Goal: Task Accomplishment & Management: Use online tool/utility

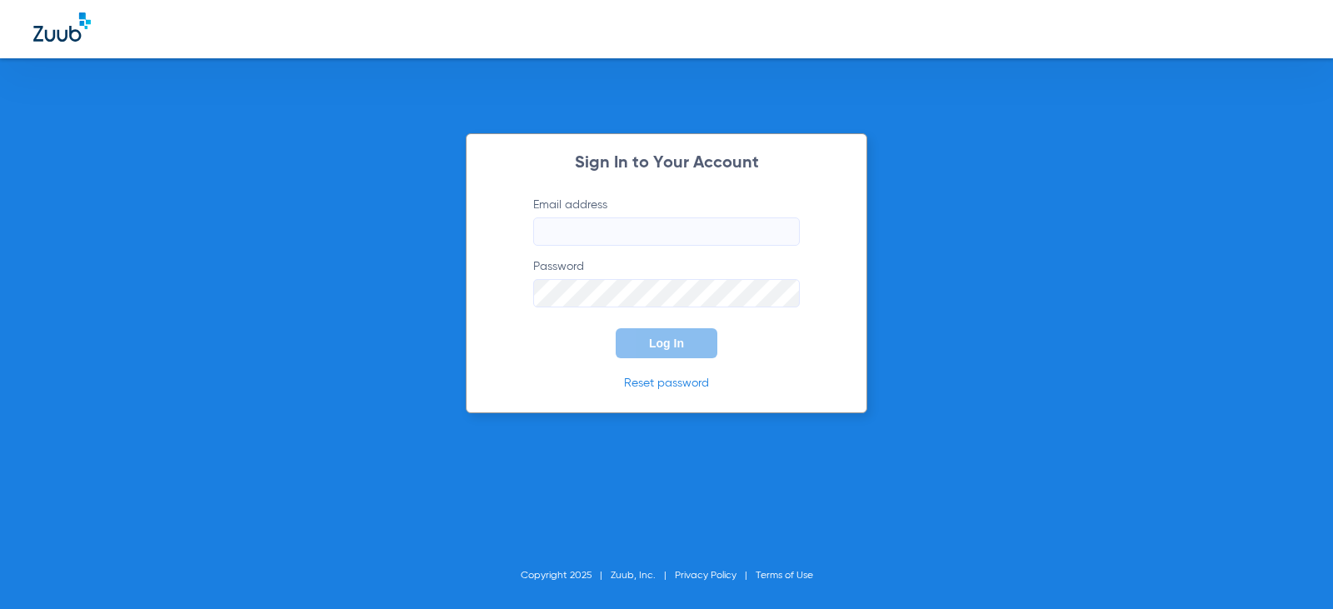
click at [644, 230] on input "Email address" at bounding box center [666, 231] width 267 height 28
type input "[EMAIL_ADDRESS][DOMAIN_NAME]"
click at [673, 345] on span "Log In" at bounding box center [666, 343] width 35 height 13
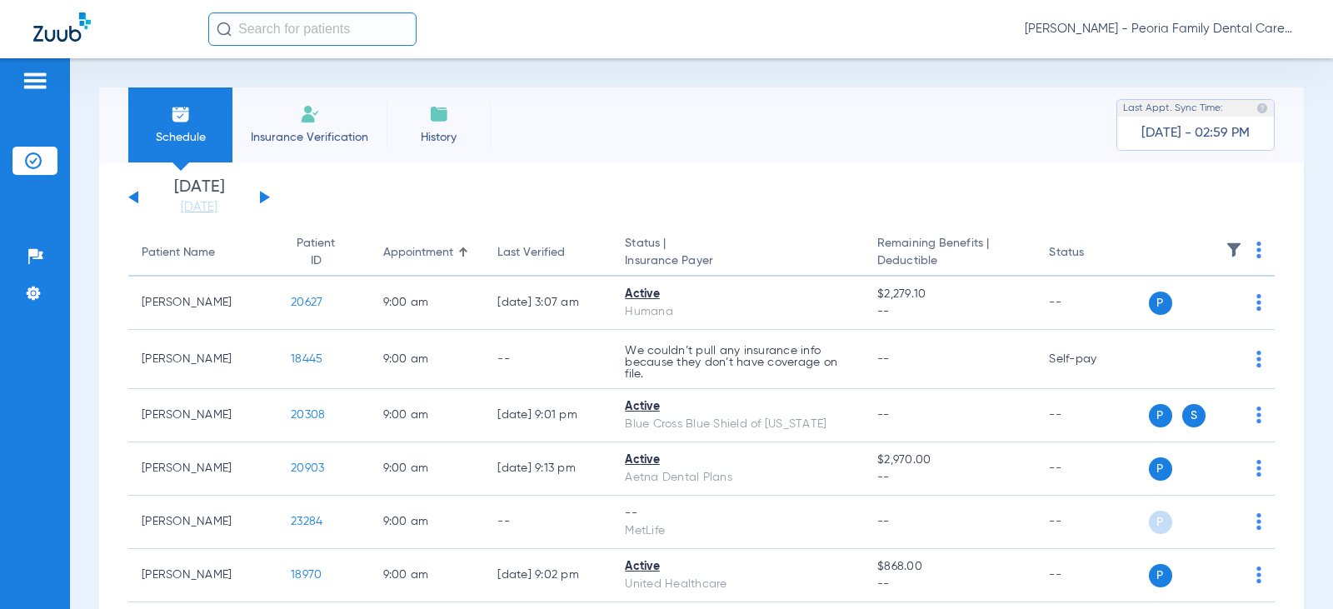
click at [297, 117] on li "Insurance Verification" at bounding box center [309, 124] width 154 height 75
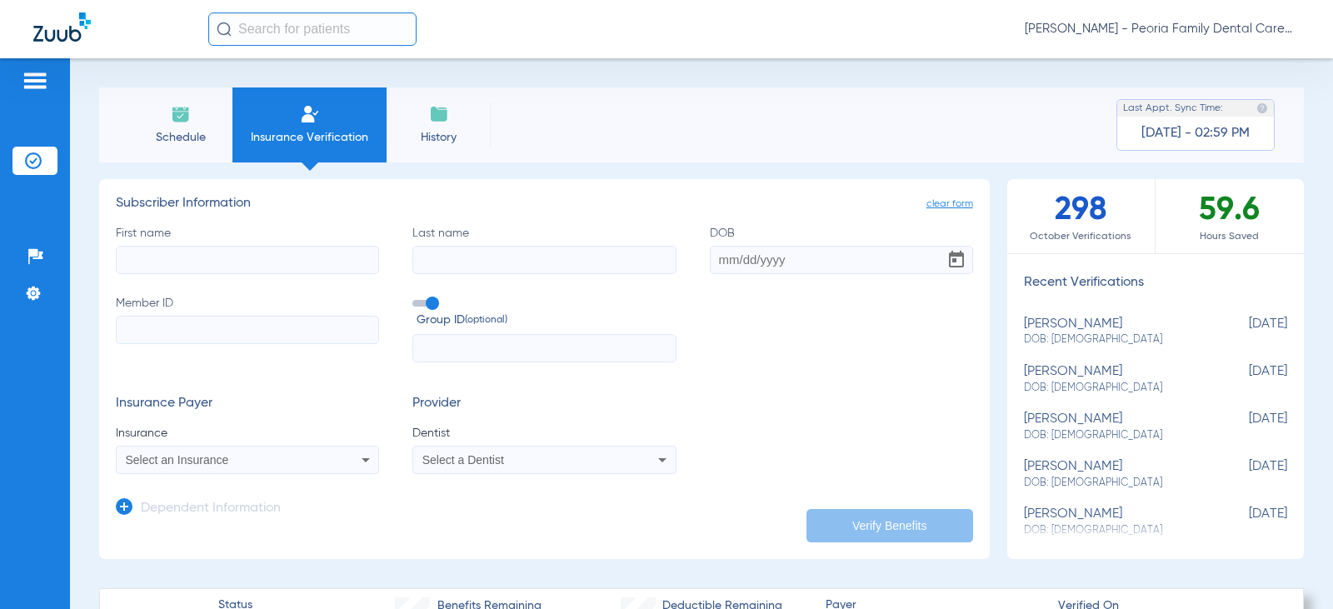
click at [255, 253] on input "First name" at bounding box center [247, 260] width 263 height 28
type input "[PERSON_NAME]"
click at [723, 258] on input "DOB" at bounding box center [841, 260] width 263 height 28
type input "[DATE]"
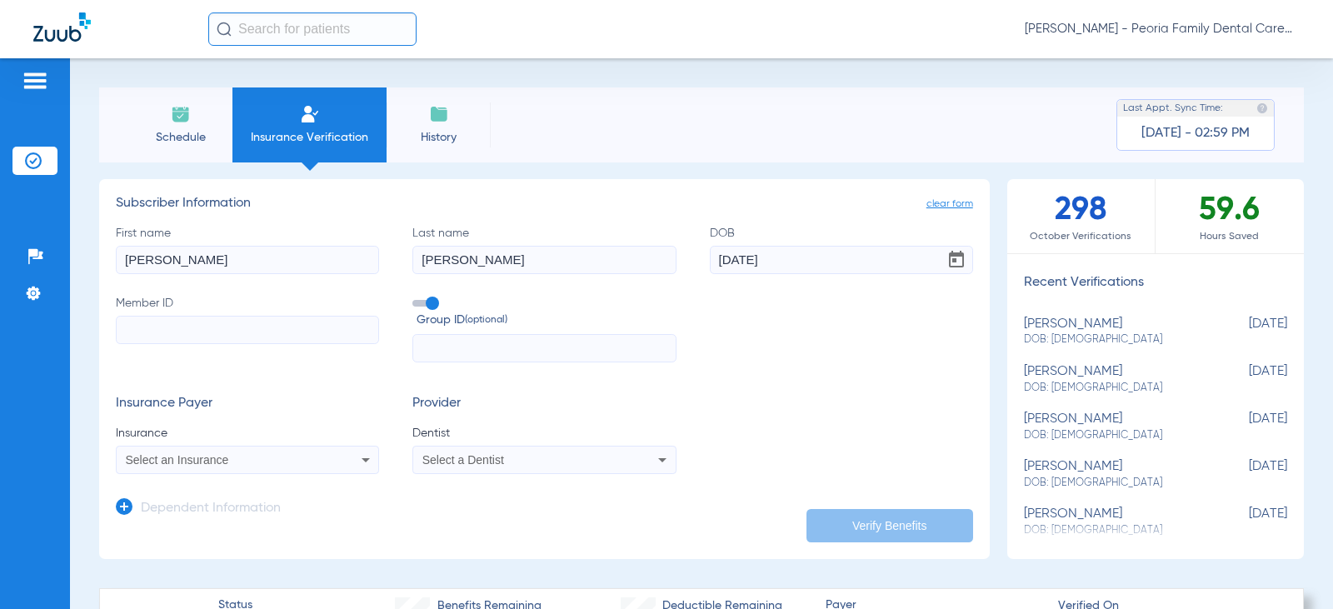
click at [273, 322] on input "Member ID" at bounding box center [247, 330] width 263 height 28
paste input "094-68-9635"
click at [152, 334] on input "094-68-9635" at bounding box center [247, 330] width 263 height 28
click at [164, 331] on input "09468-9635" at bounding box center [247, 330] width 263 height 28
type input "094689635"
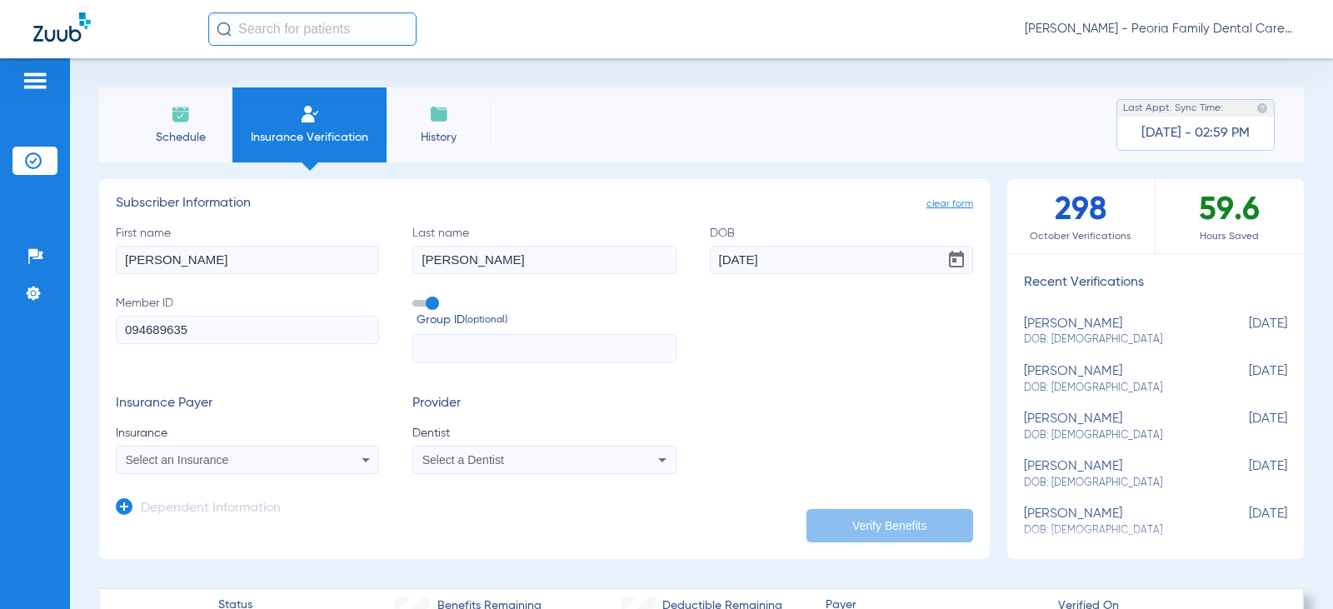
click at [252, 471] on mat-select "Select an Insurance" at bounding box center [247, 460] width 263 height 28
click at [253, 464] on div "Select an Insurance" at bounding box center [224, 460] width 196 height 12
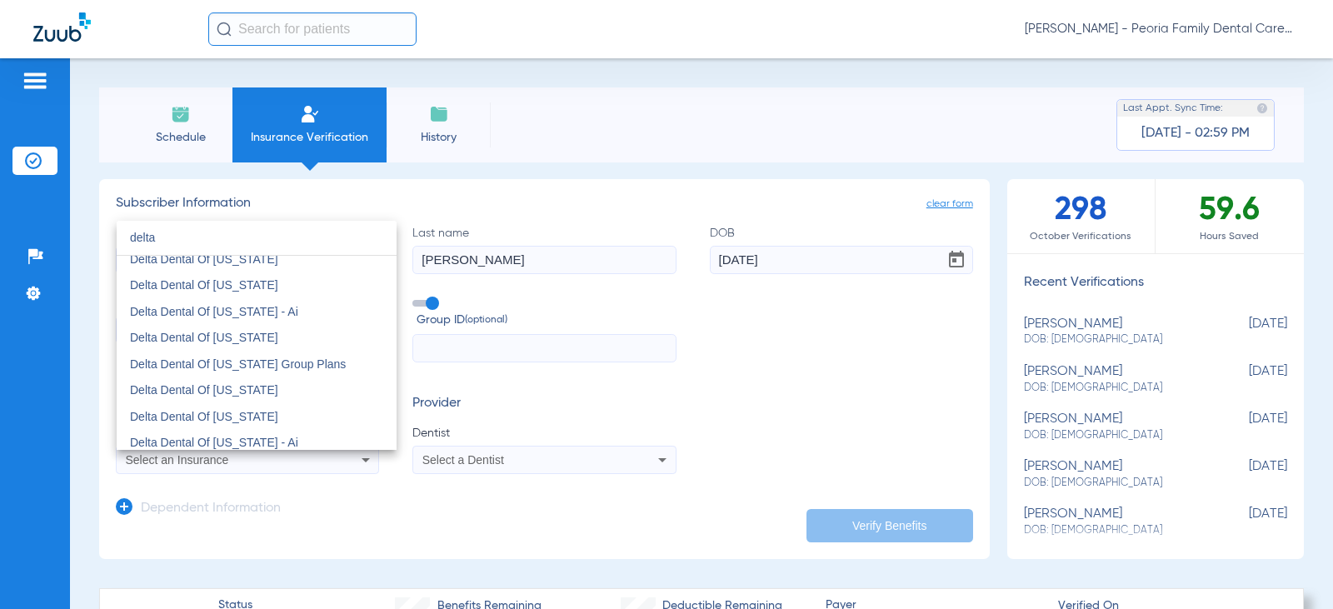
scroll to position [500, 0]
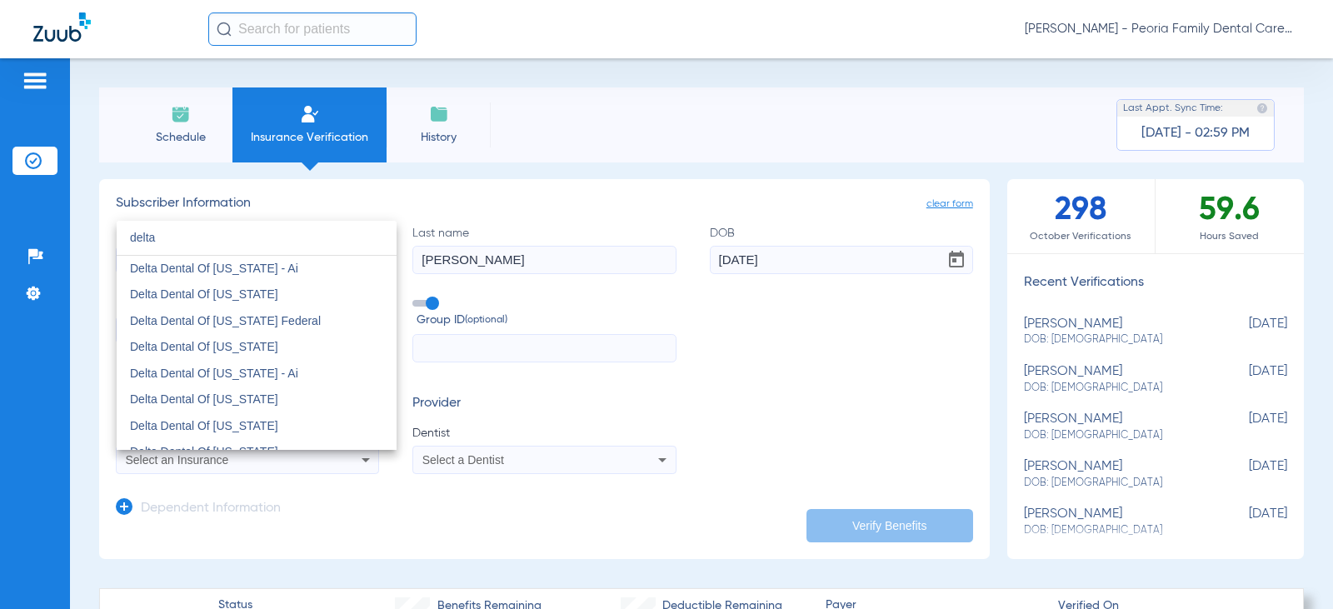
type input "delta"
click at [257, 317] on span "Delta Dental Of [US_STATE] Federal" at bounding box center [225, 320] width 191 height 13
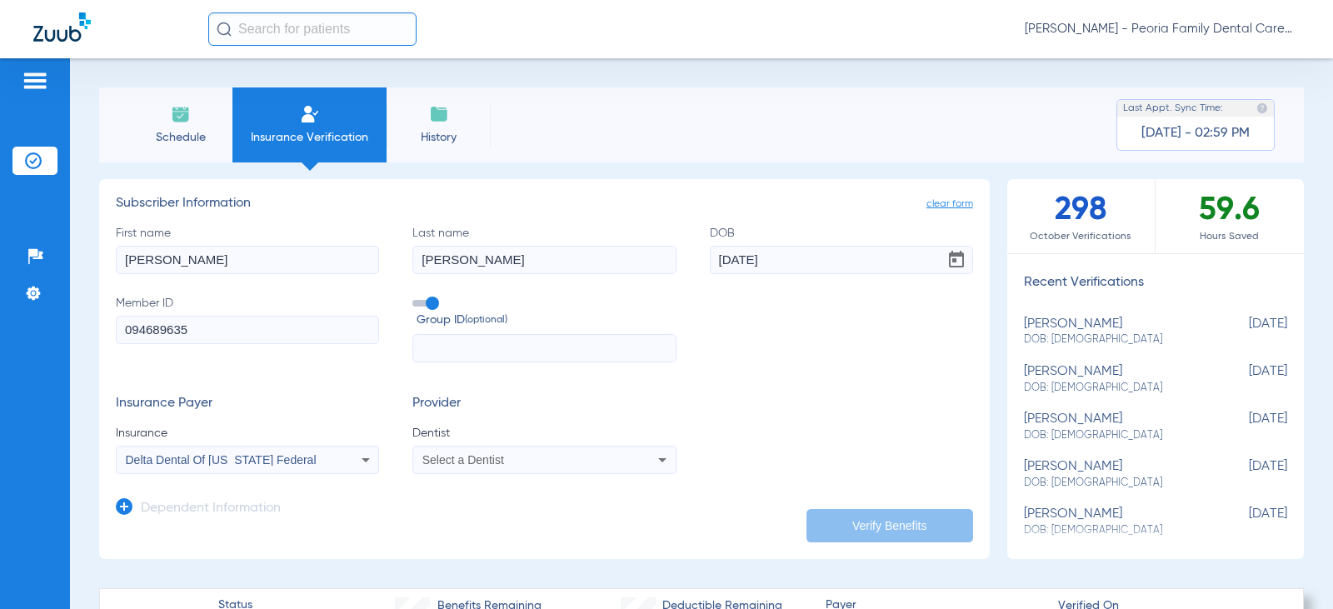
click at [489, 451] on div "Select a Dentist" at bounding box center [544, 460] width 262 height 20
type input "bela"
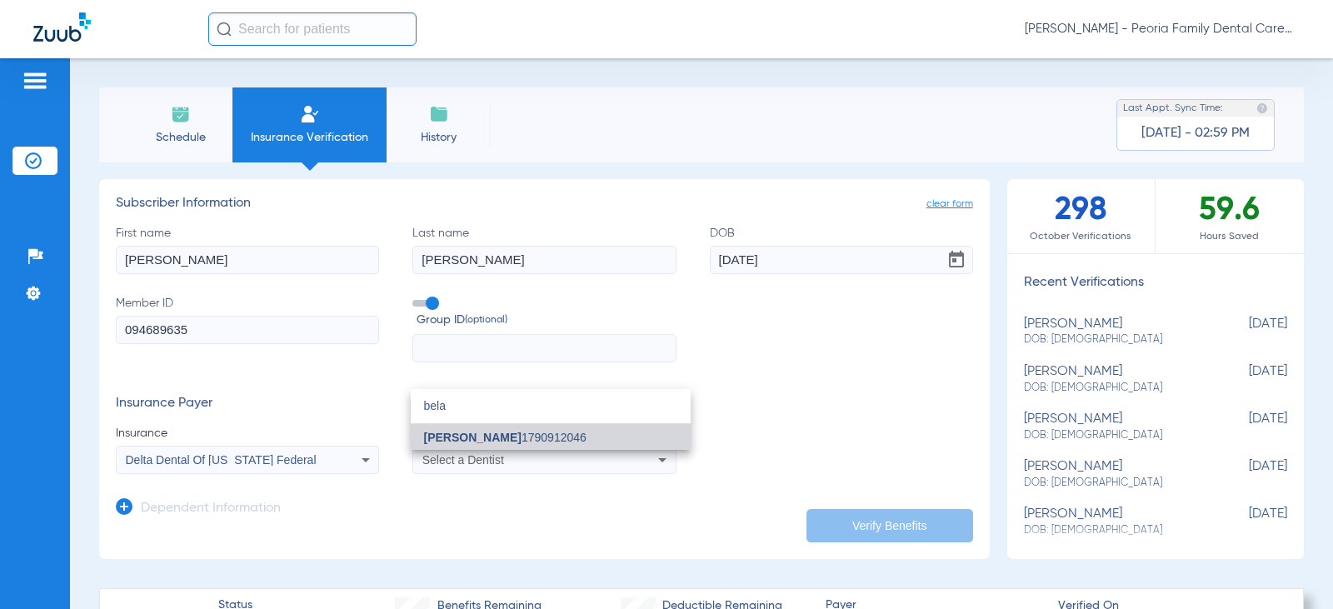
click at [500, 443] on span "[PERSON_NAME] 1790912046" at bounding box center [505, 437] width 162 height 12
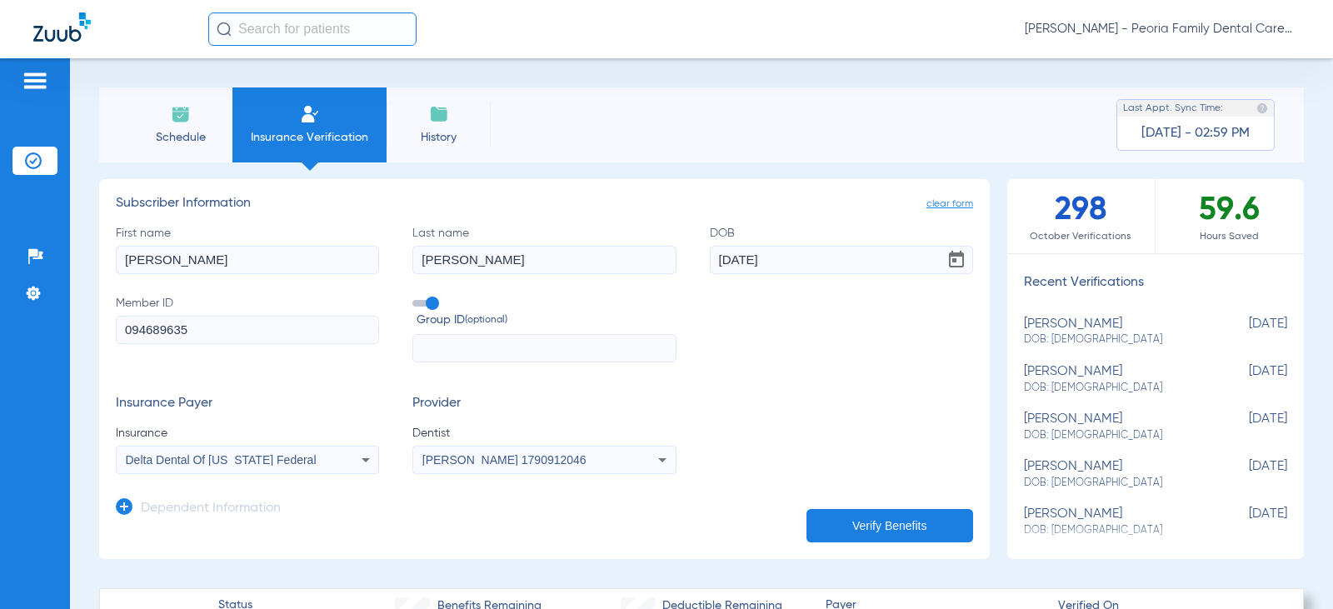
click at [875, 532] on button "Verify Benefits" at bounding box center [889, 525] width 167 height 33
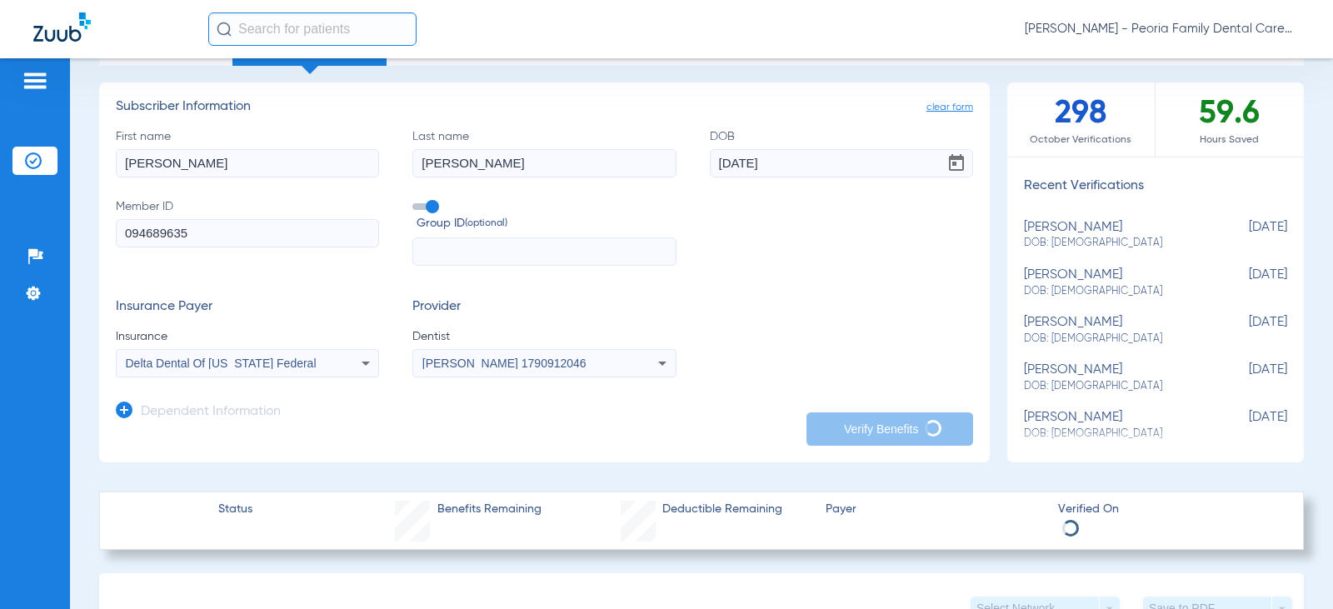
scroll to position [250, 0]
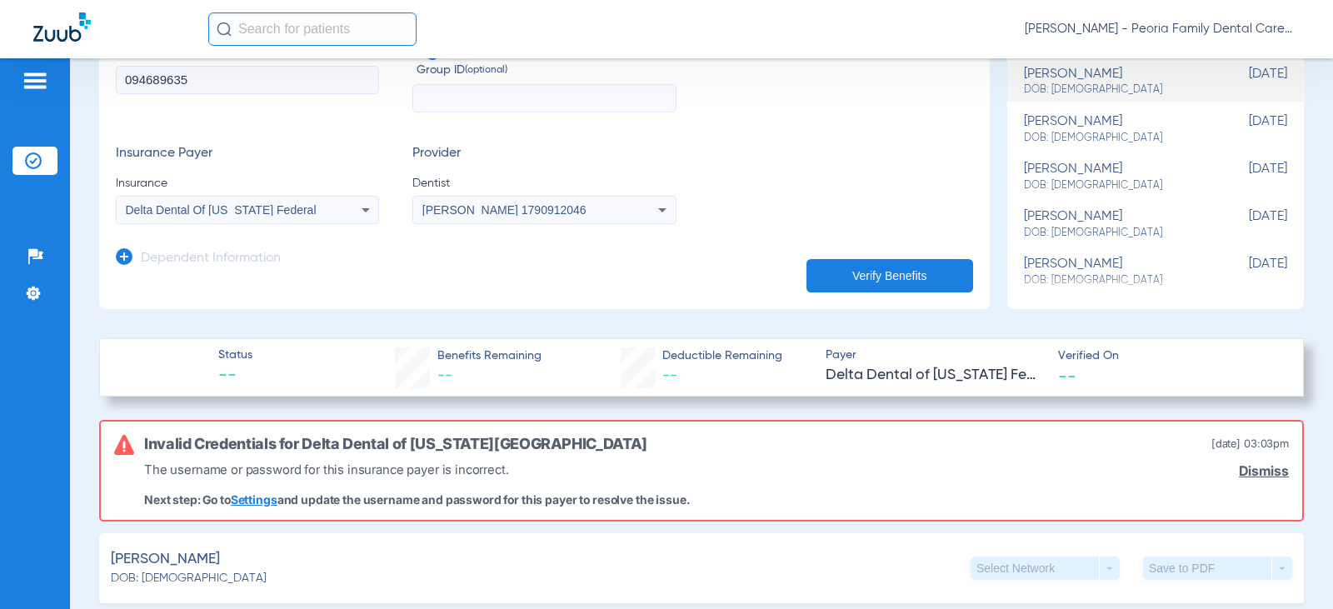
click at [1252, 467] on link "Dismiss" at bounding box center [1264, 471] width 50 height 16
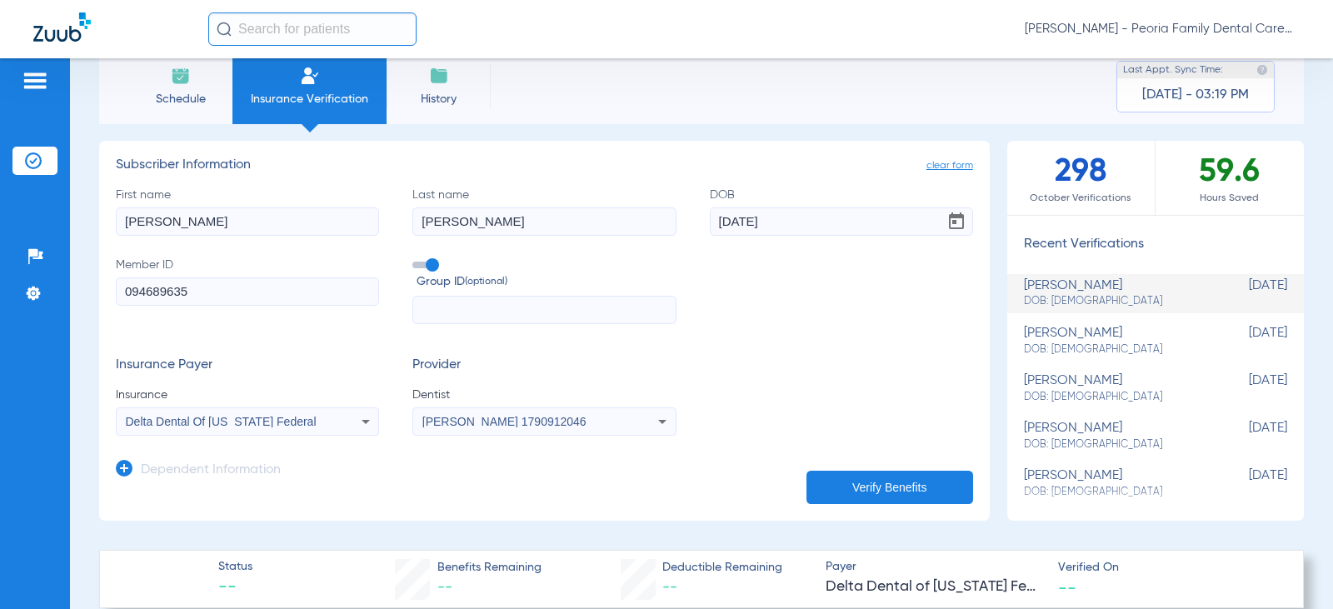
scroll to position [0, 0]
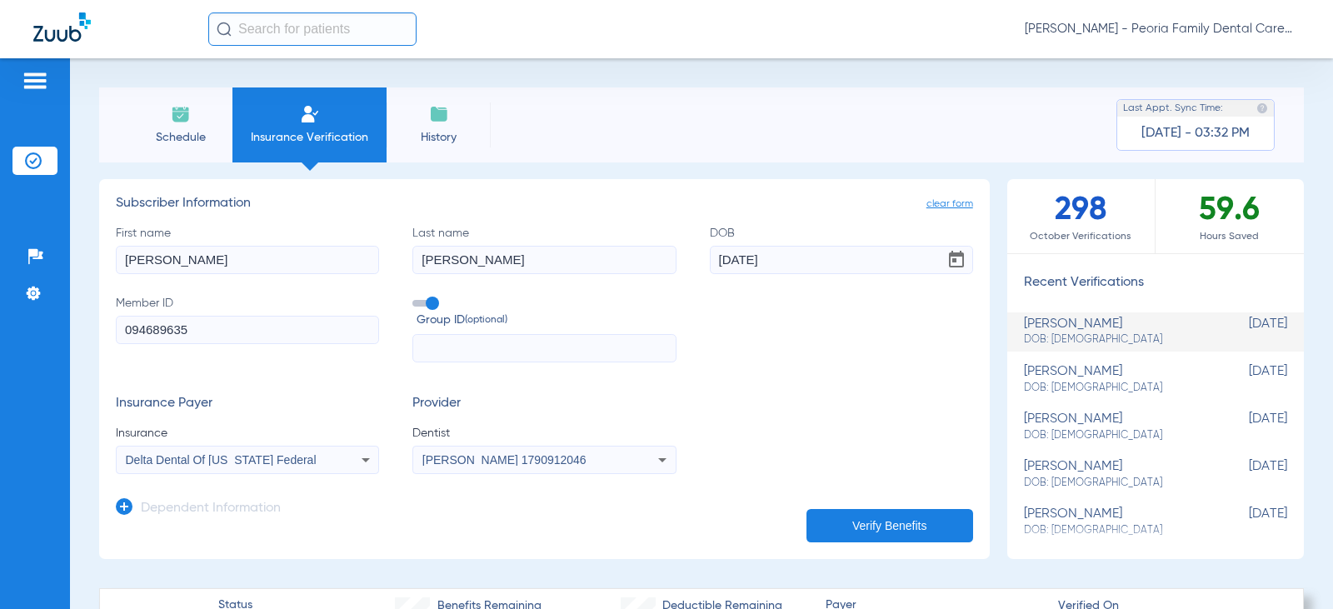
click at [166, 121] on li "Schedule" at bounding box center [180, 124] width 104 height 75
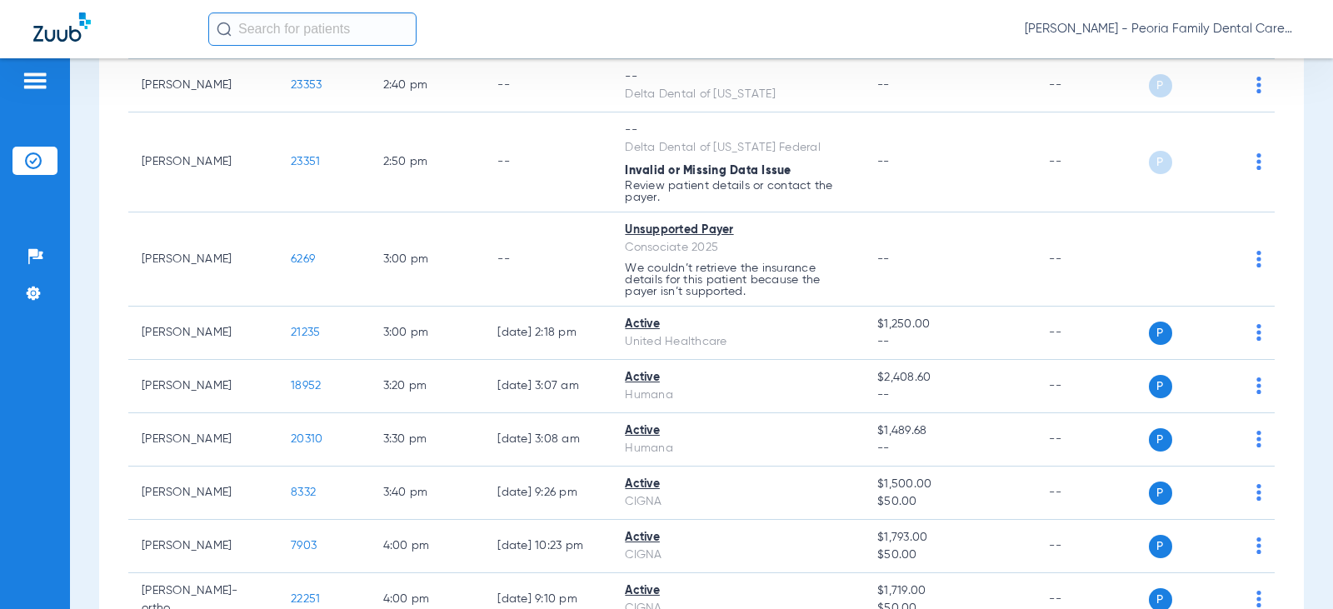
scroll to position [1999, 0]
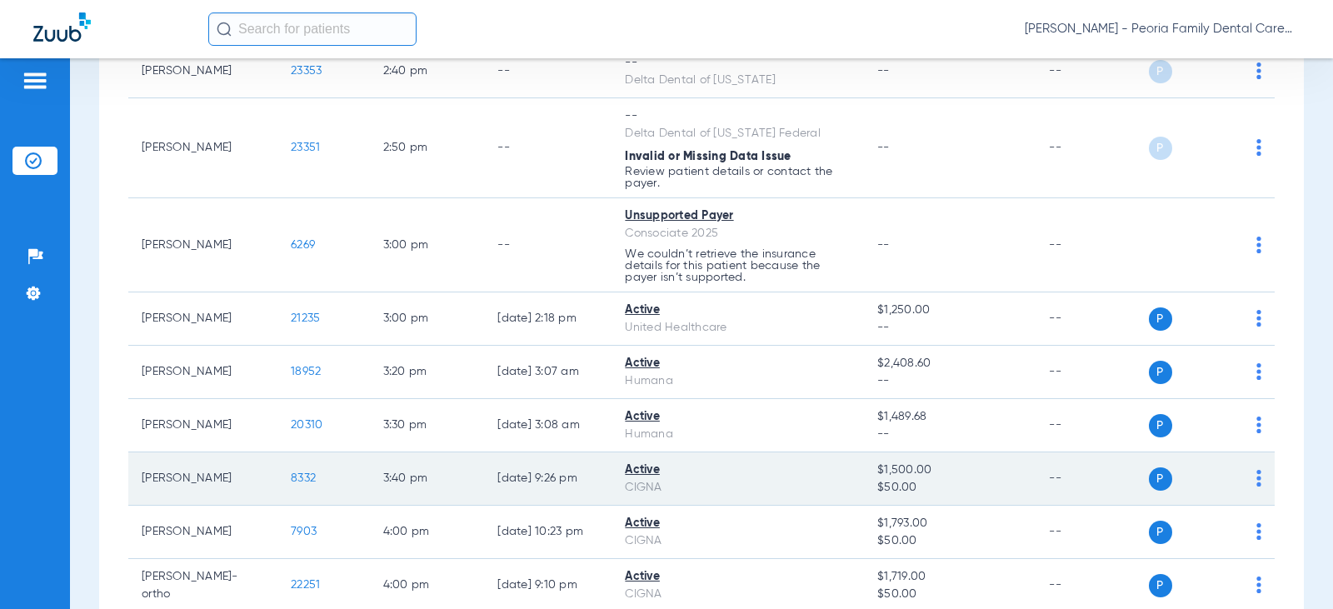
click at [296, 484] on span "8332" at bounding box center [303, 478] width 25 height 12
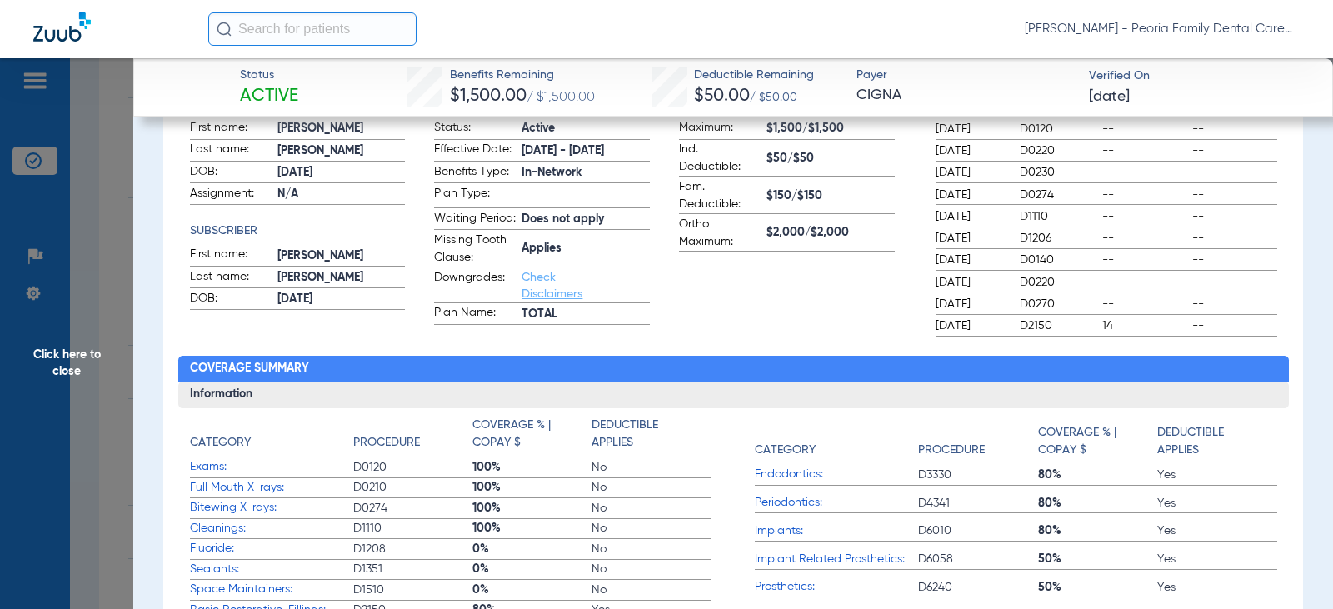
scroll to position [0, 0]
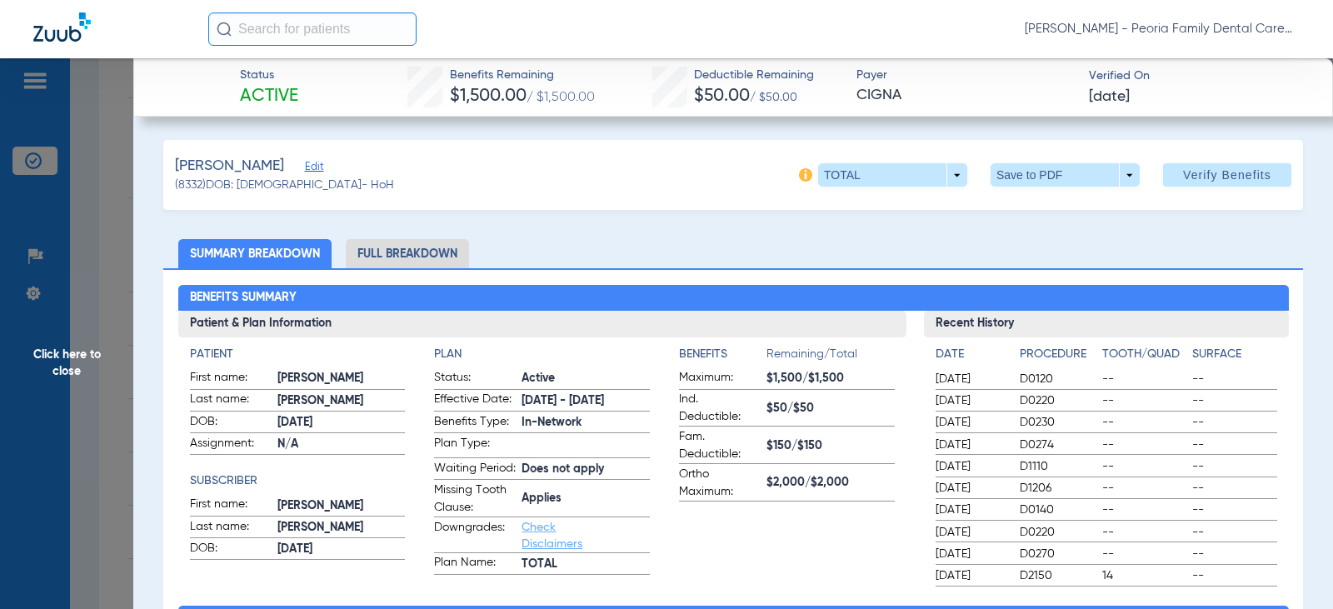
click at [91, 360] on span "Click here to close" at bounding box center [66, 362] width 133 height 609
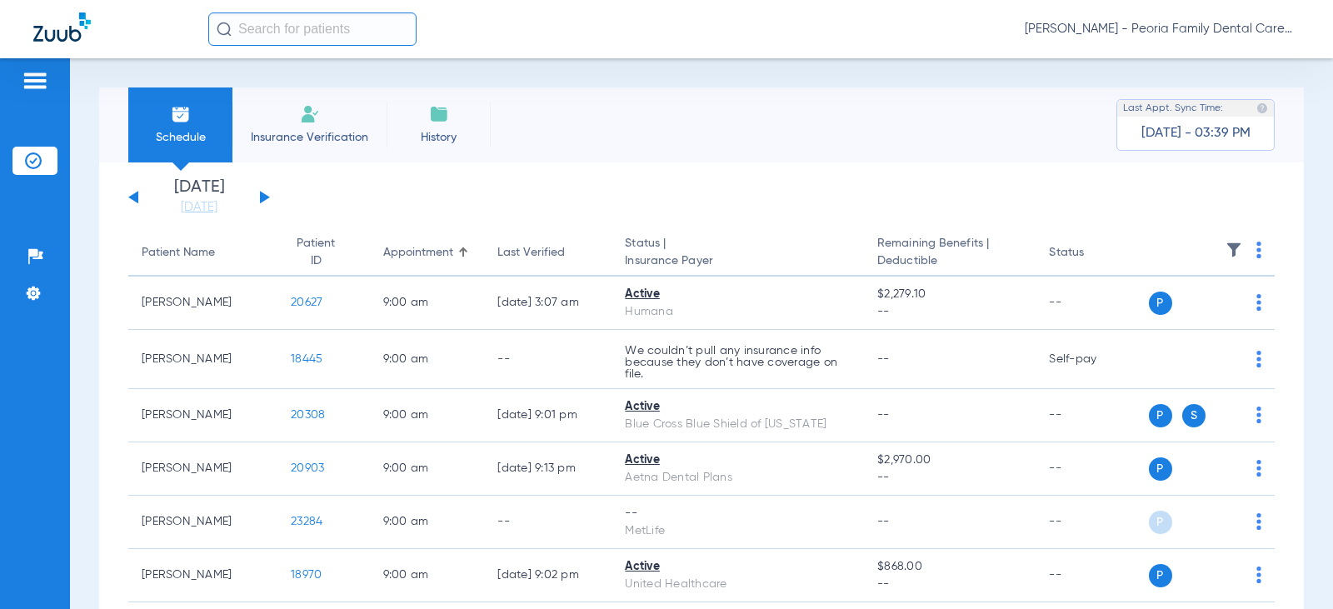
click at [267, 197] on button at bounding box center [265, 197] width 10 height 12
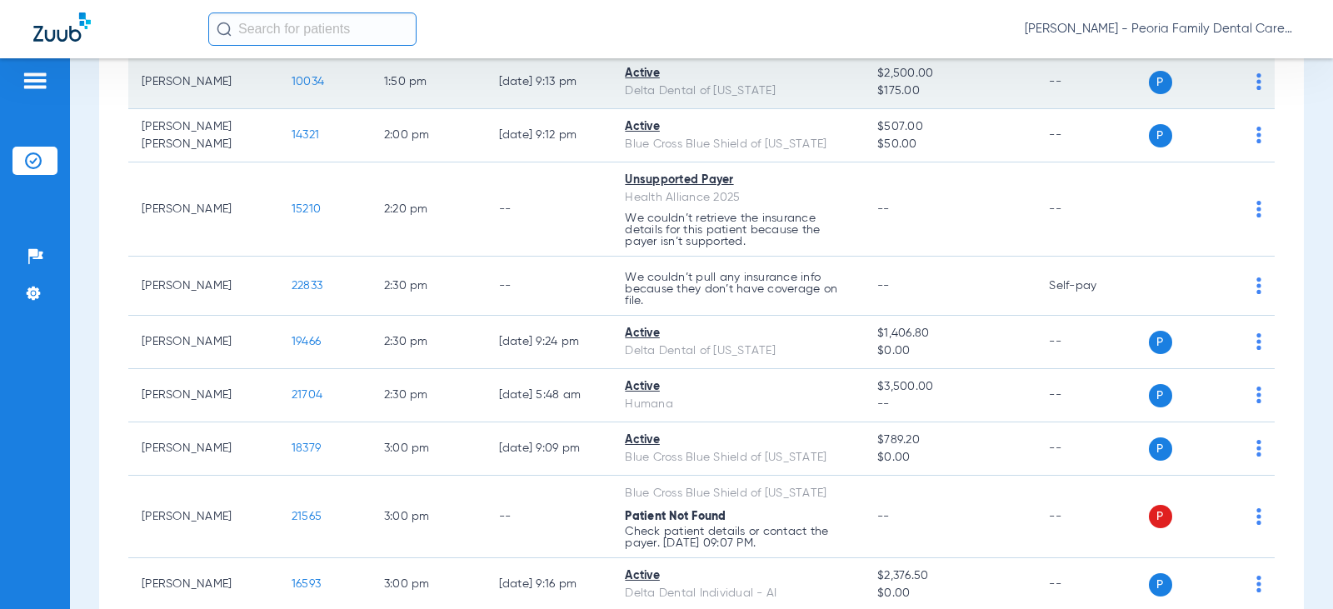
scroll to position [1956, 0]
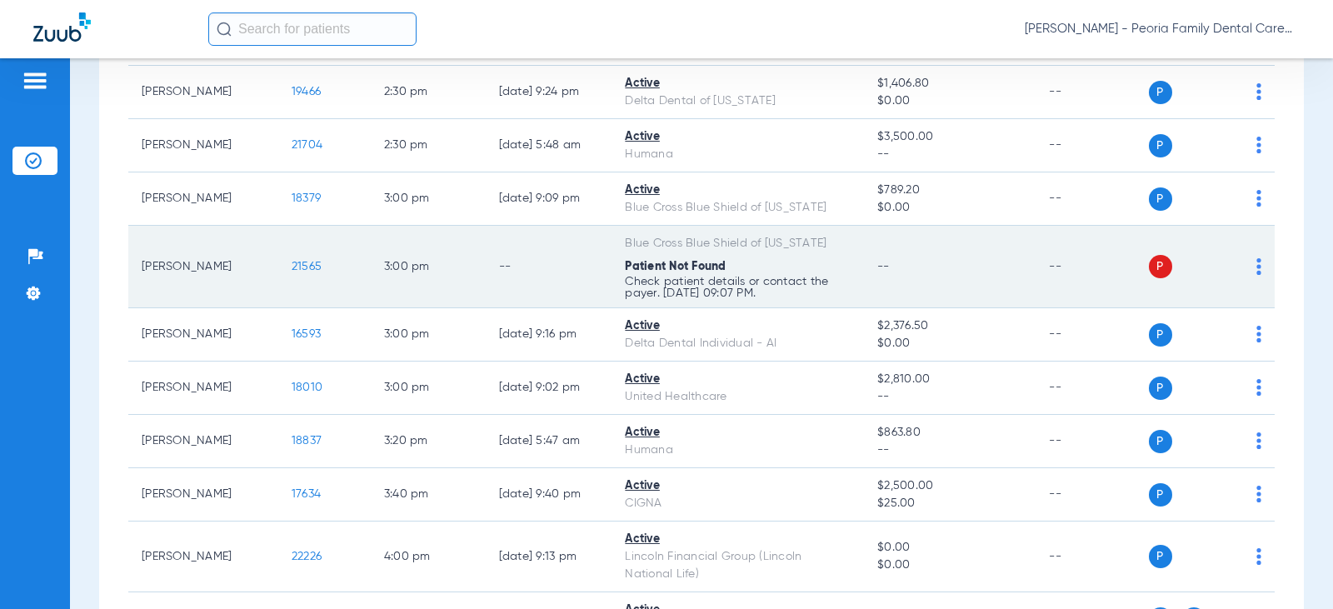
click at [292, 262] on span "21565" at bounding box center [307, 267] width 30 height 12
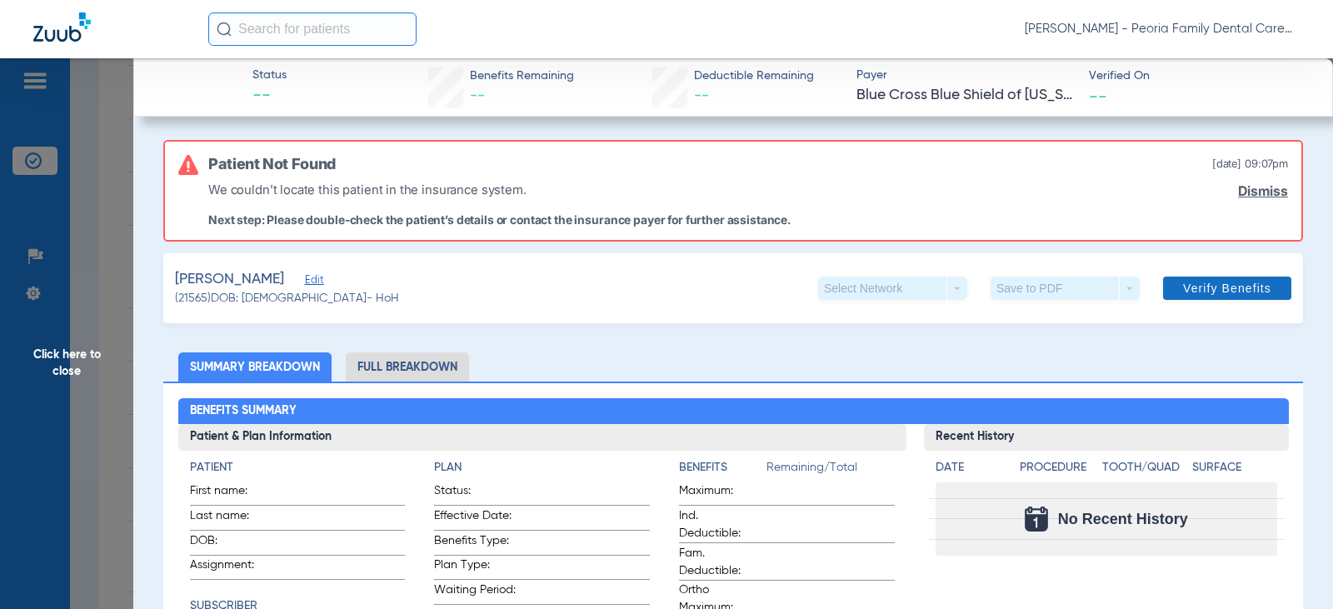
drag, startPoint x: 1245, startPoint y: 192, endPoint x: 1193, endPoint y: 190, distance: 51.7
click at [1245, 192] on link "Dismiss" at bounding box center [1263, 191] width 50 height 16
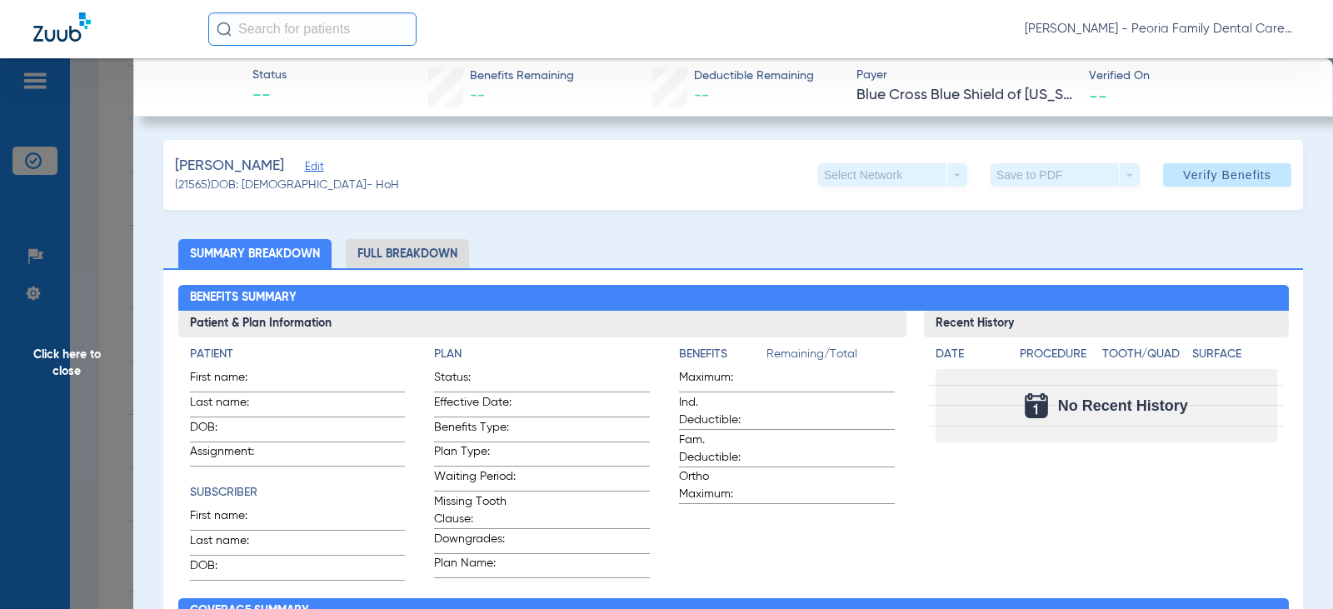
click at [305, 168] on span "Edit" at bounding box center [312, 169] width 15 height 16
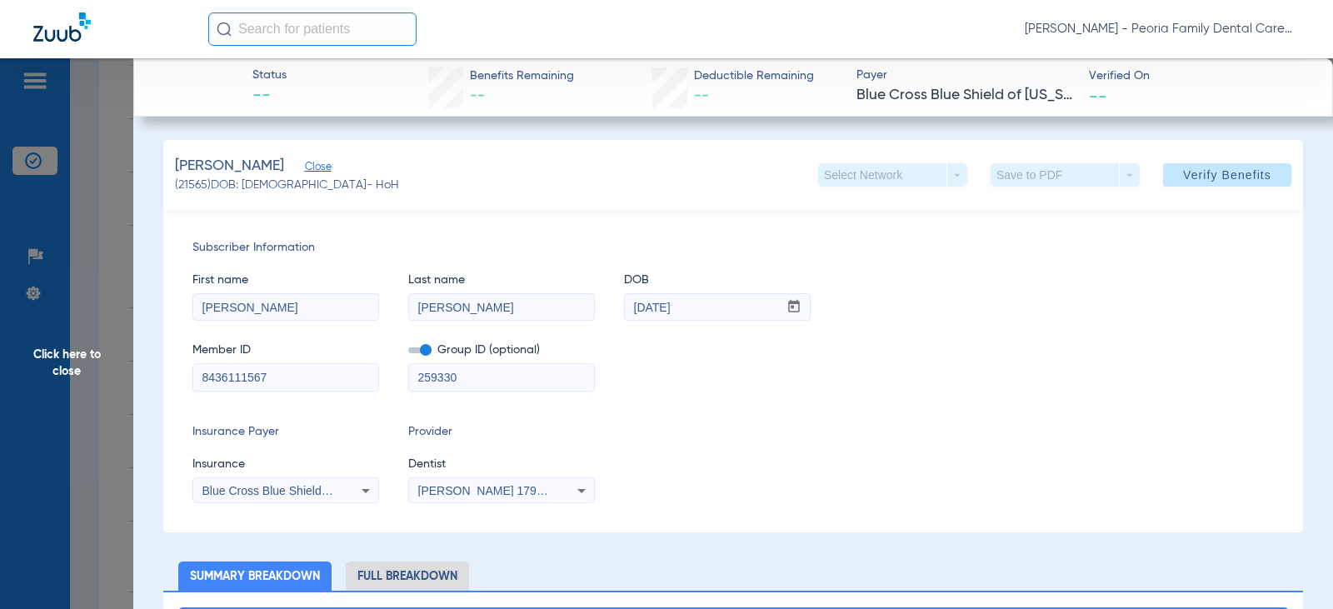
click at [243, 377] on input "8436111567" at bounding box center [285, 377] width 185 height 27
type input "843611567"
click at [292, 415] on div "Subscriber Information First name [PERSON_NAME] Last name [PERSON_NAME] mm / dd…" at bounding box center [733, 371] width 1140 height 322
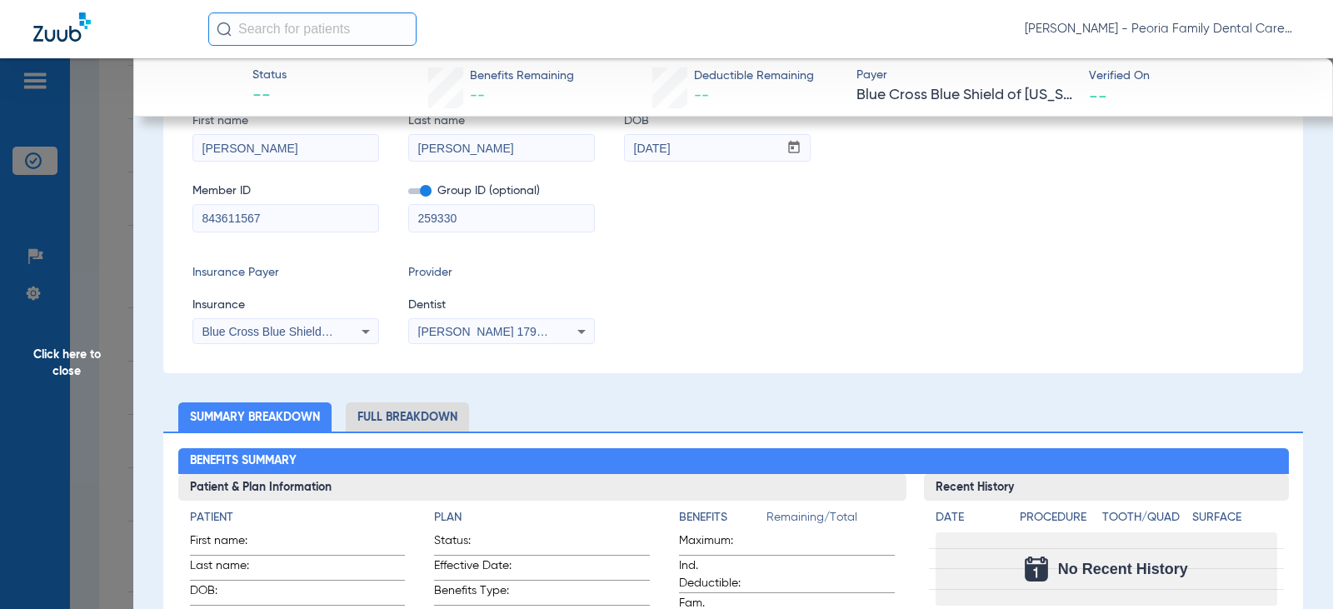
scroll to position [167, 0]
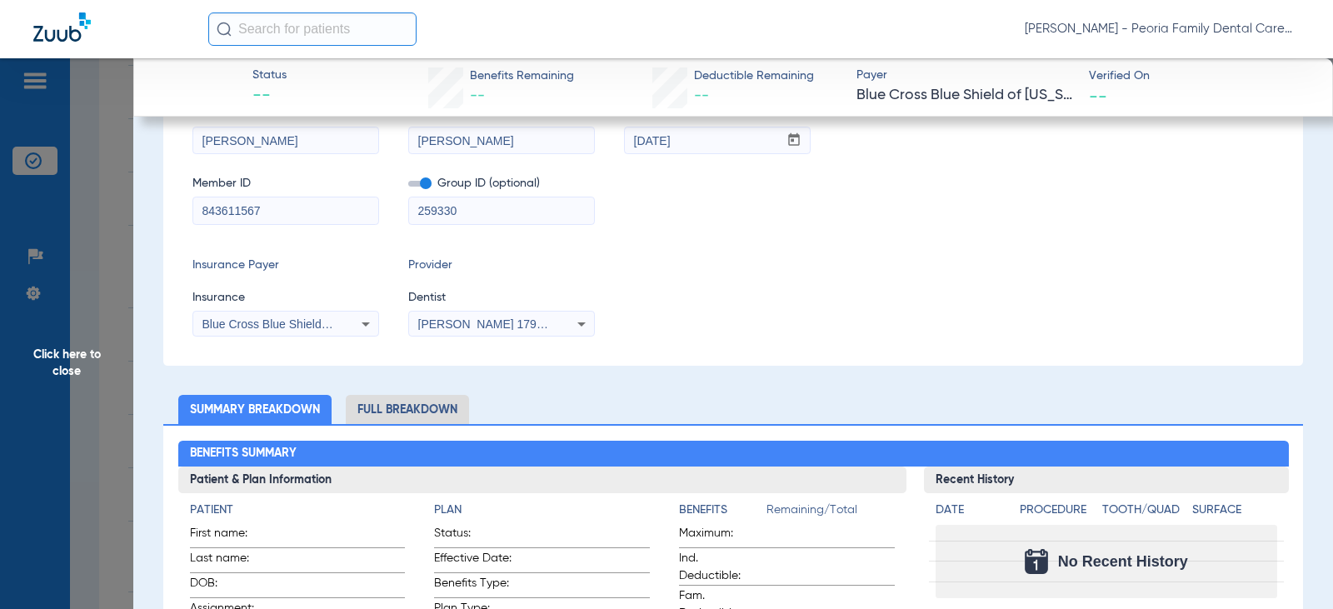
click at [825, 342] on div "Subscriber Information First name [PERSON_NAME] Last name [PERSON_NAME] mm / dd…" at bounding box center [733, 204] width 1140 height 322
click at [734, 318] on div "Insurance Payer Insurance Blue Cross Blue Shield Of [US_STATE] Provider Dentist…" at bounding box center [732, 297] width 1081 height 80
click at [325, 250] on div "Subscriber Information First name [PERSON_NAME] Last name [PERSON_NAME] mm / dd…" at bounding box center [733, 204] width 1140 height 322
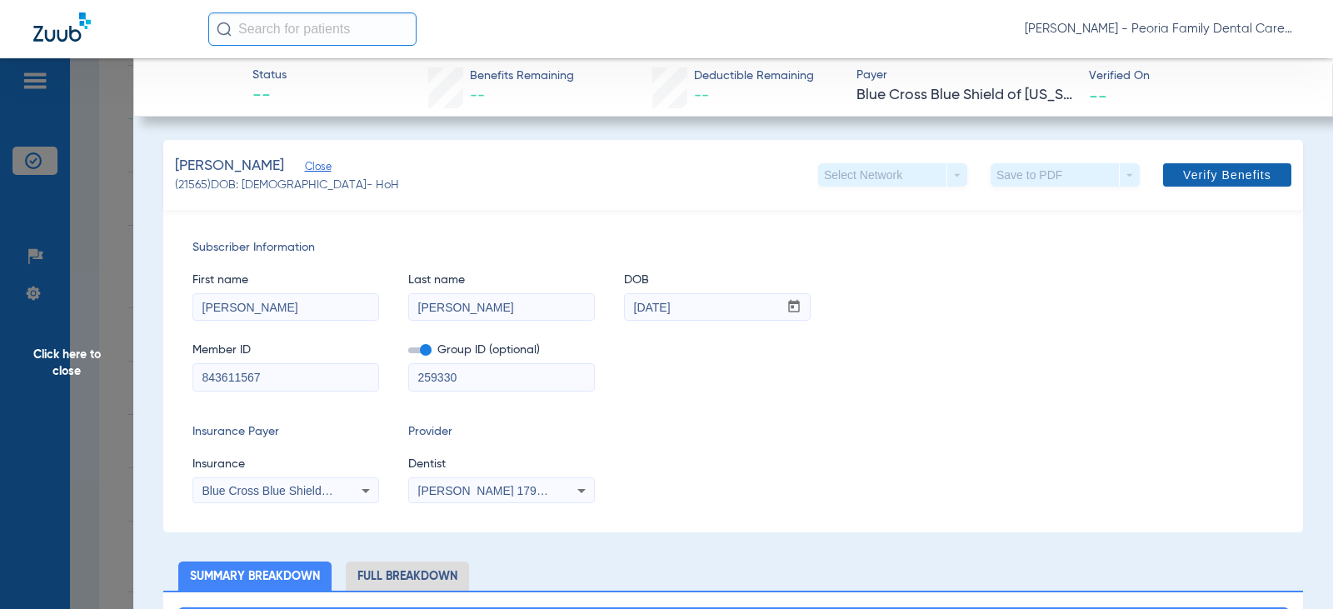
click at [1196, 170] on span "Verify Benefits" at bounding box center [1227, 174] width 88 height 13
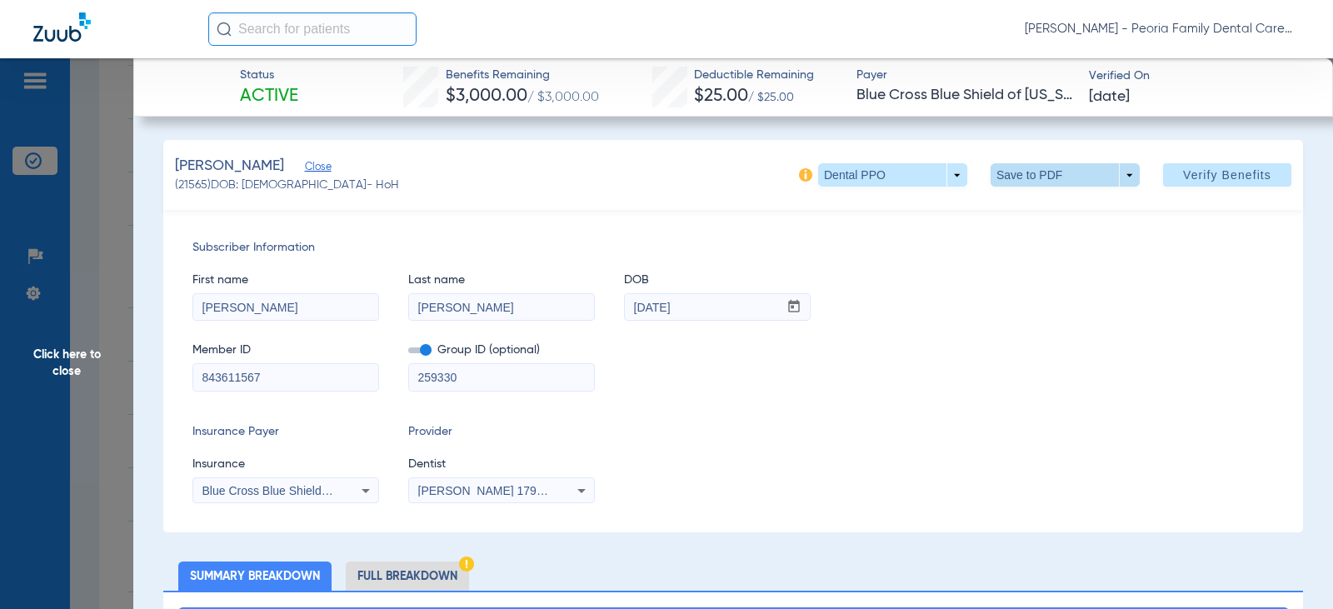
click at [1045, 173] on span at bounding box center [1065, 175] width 40 height 40
click at [1047, 211] on span "Save to PDF" at bounding box center [1058, 208] width 66 height 12
click at [72, 362] on span "Click here to close" at bounding box center [66, 362] width 133 height 609
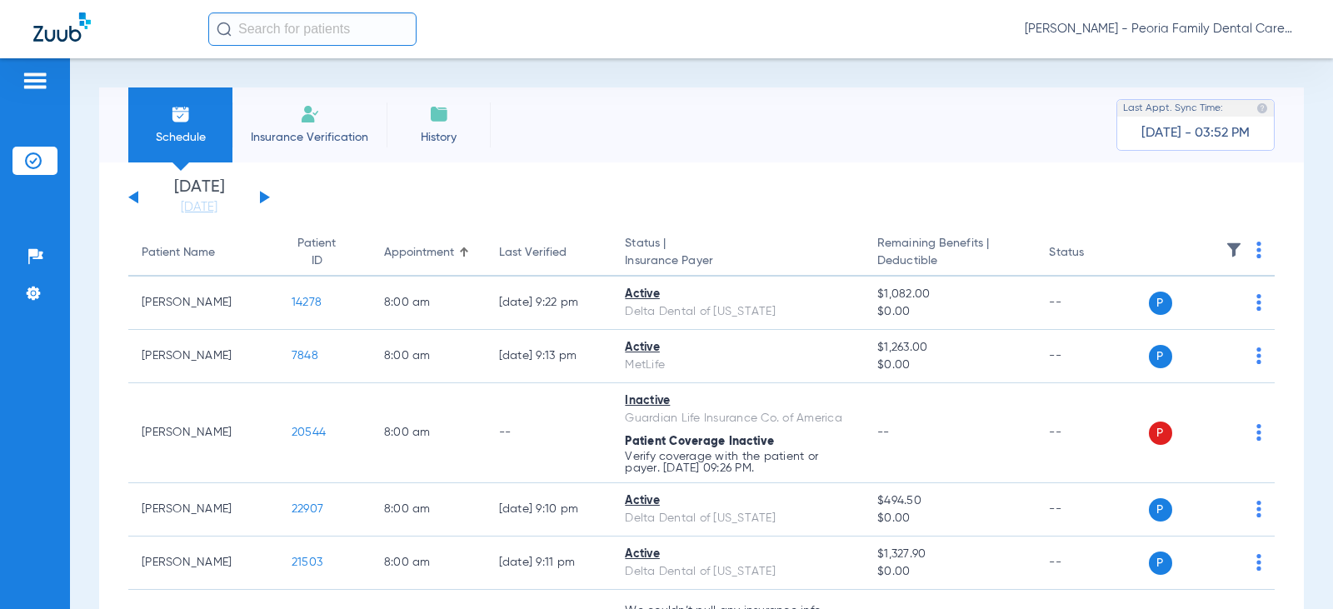
click at [265, 197] on button at bounding box center [265, 197] width 10 height 12
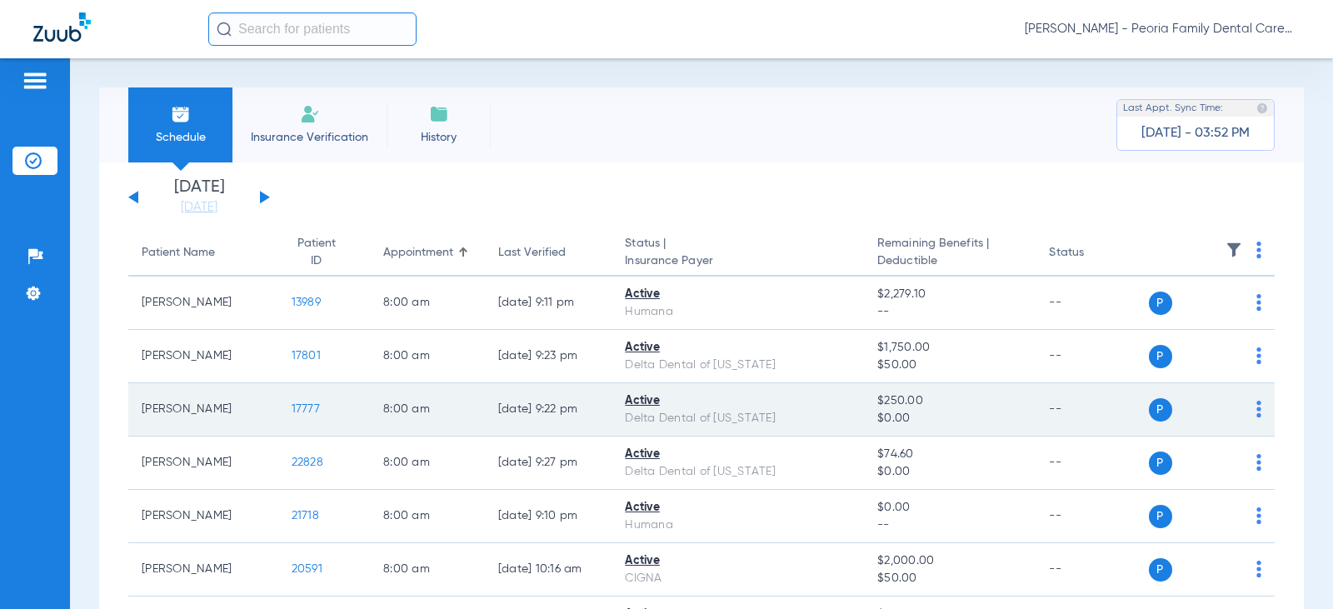
click at [298, 410] on span "17777" at bounding box center [306, 409] width 28 height 12
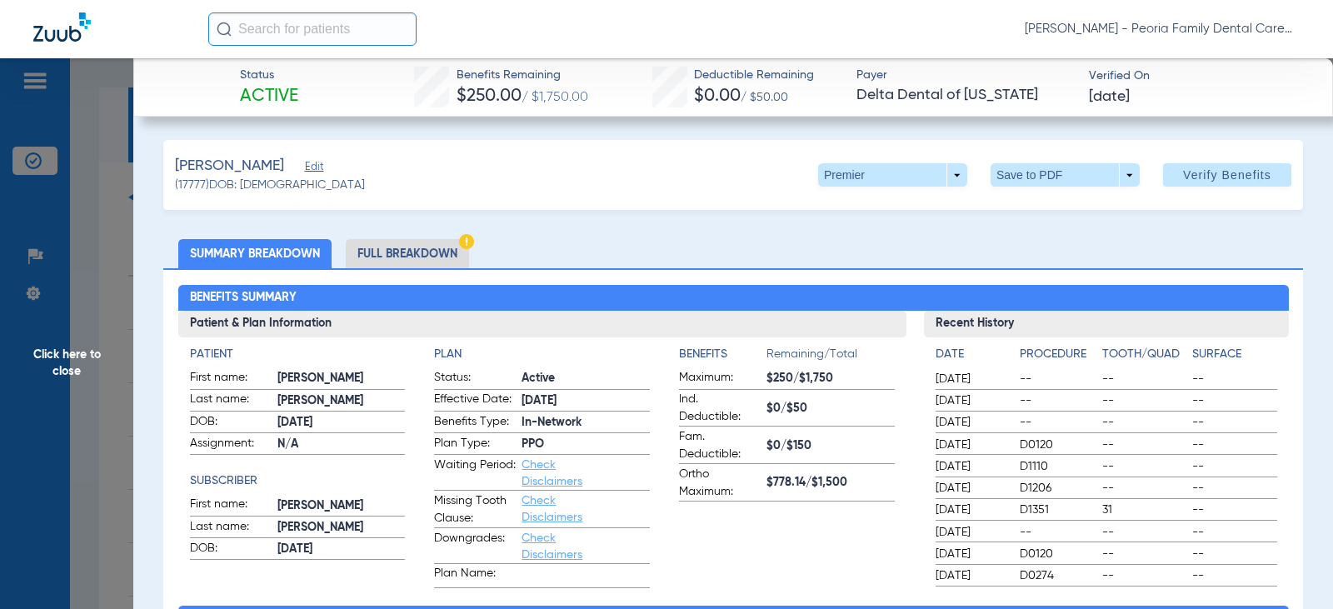
click at [421, 249] on li "Full Breakdown" at bounding box center [407, 253] width 123 height 29
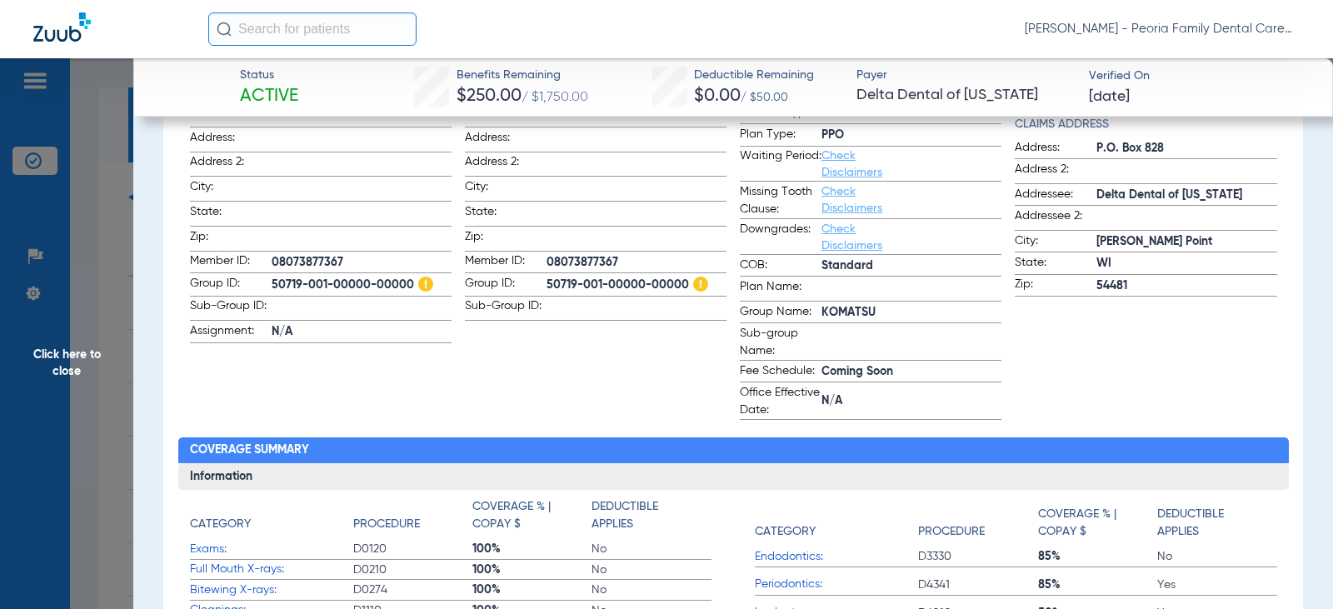
scroll to position [333, 0]
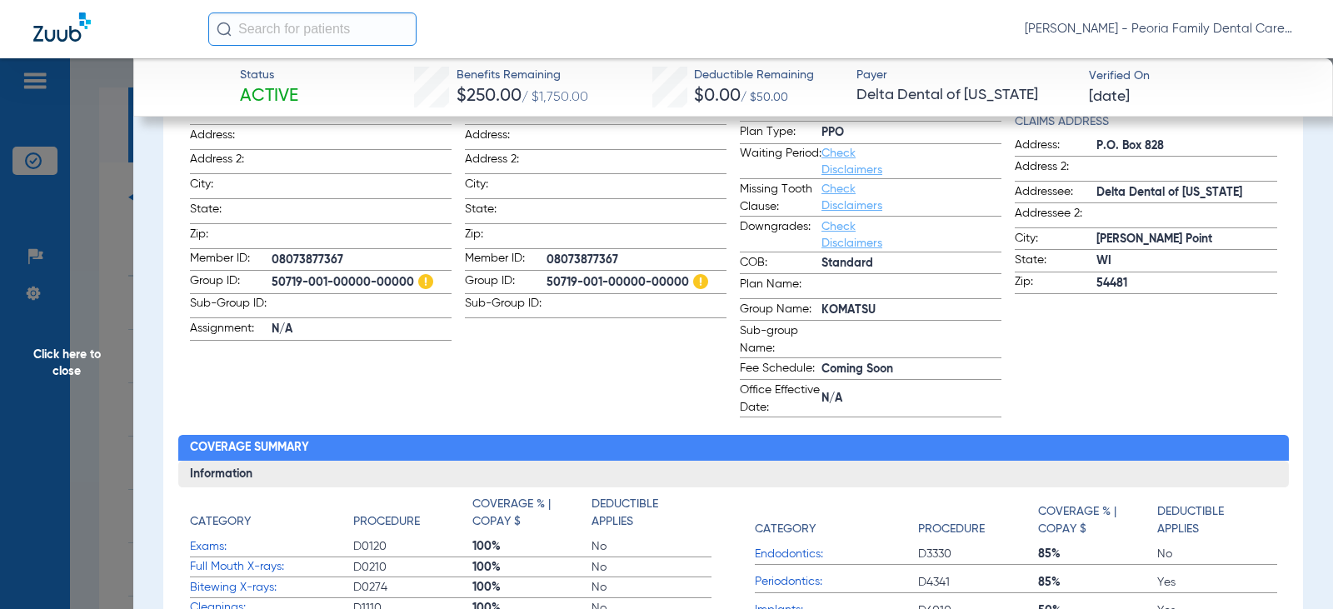
drag, startPoint x: 544, startPoint y: 252, endPoint x: 615, endPoint y: 252, distance: 70.8
click at [615, 252] on span "08073877367" at bounding box center [636, 260] width 180 height 17
click at [581, 351] on app-subscriber-information "Subscriber First name: [PERSON_NAME] Last name: [PERSON_NAME]: [DEMOGRAPHIC_DAT…" at bounding box center [596, 214] width 262 height 405
drag, startPoint x: 619, startPoint y: 252, endPoint x: 532, endPoint y: 261, distance: 87.1
click at [532, 261] on label "Member ID: 08073877367" at bounding box center [596, 260] width 262 height 21
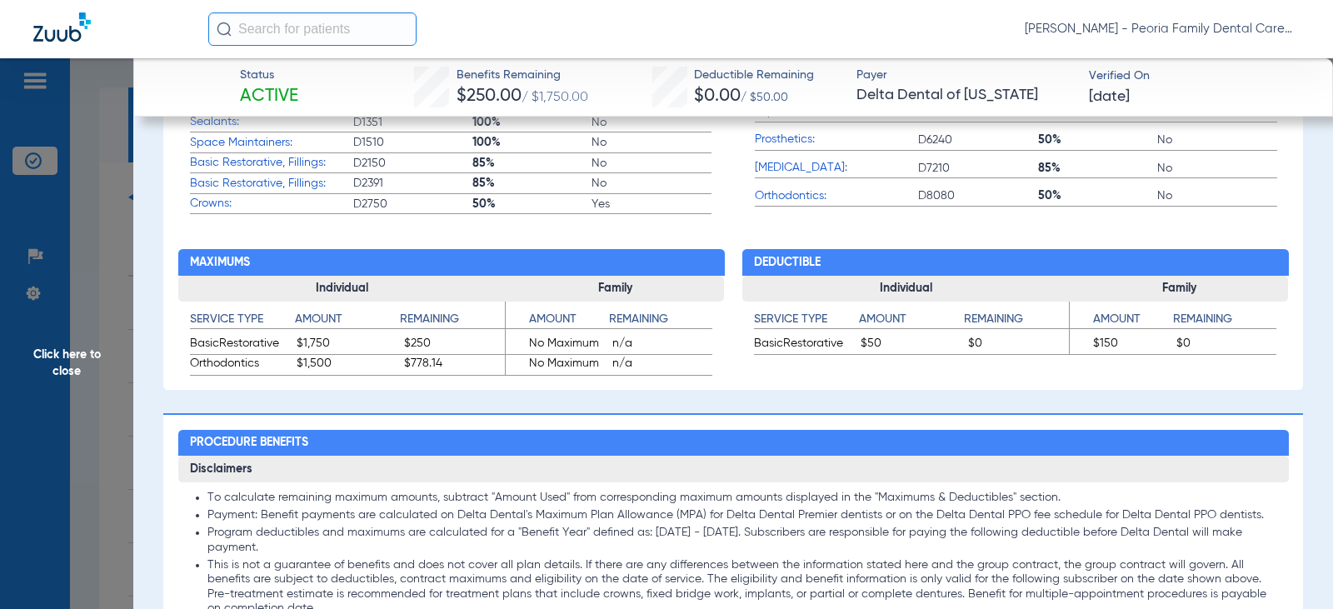
scroll to position [916, 0]
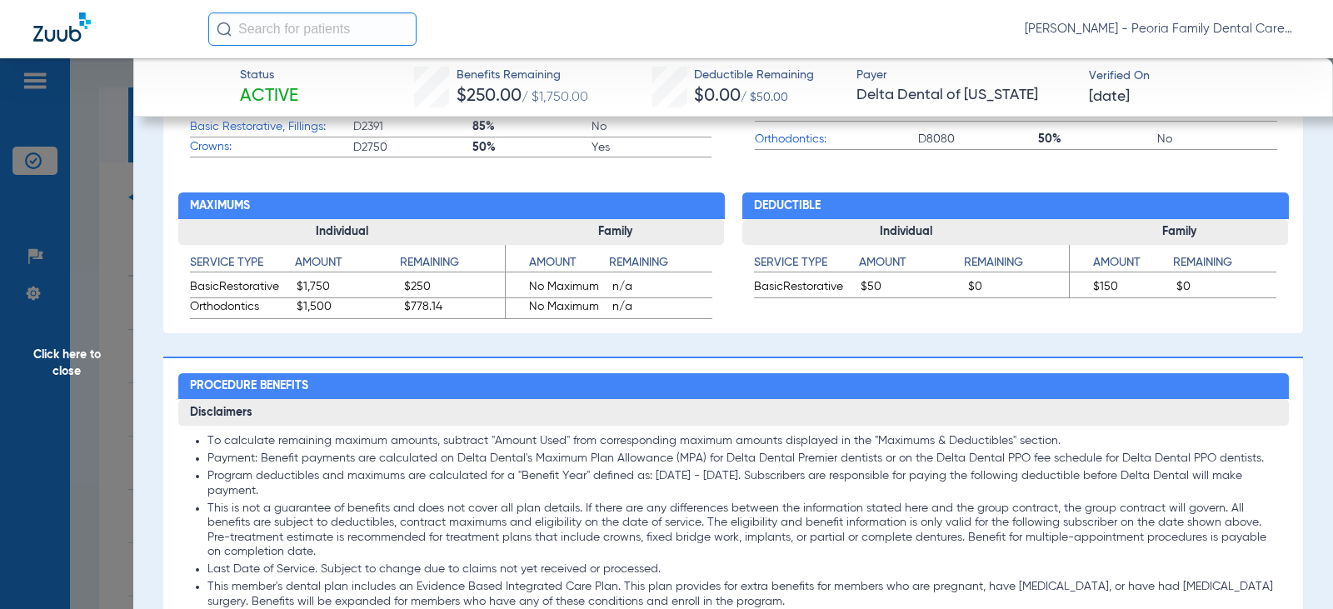
click at [67, 358] on span "Click here to close" at bounding box center [66, 362] width 133 height 609
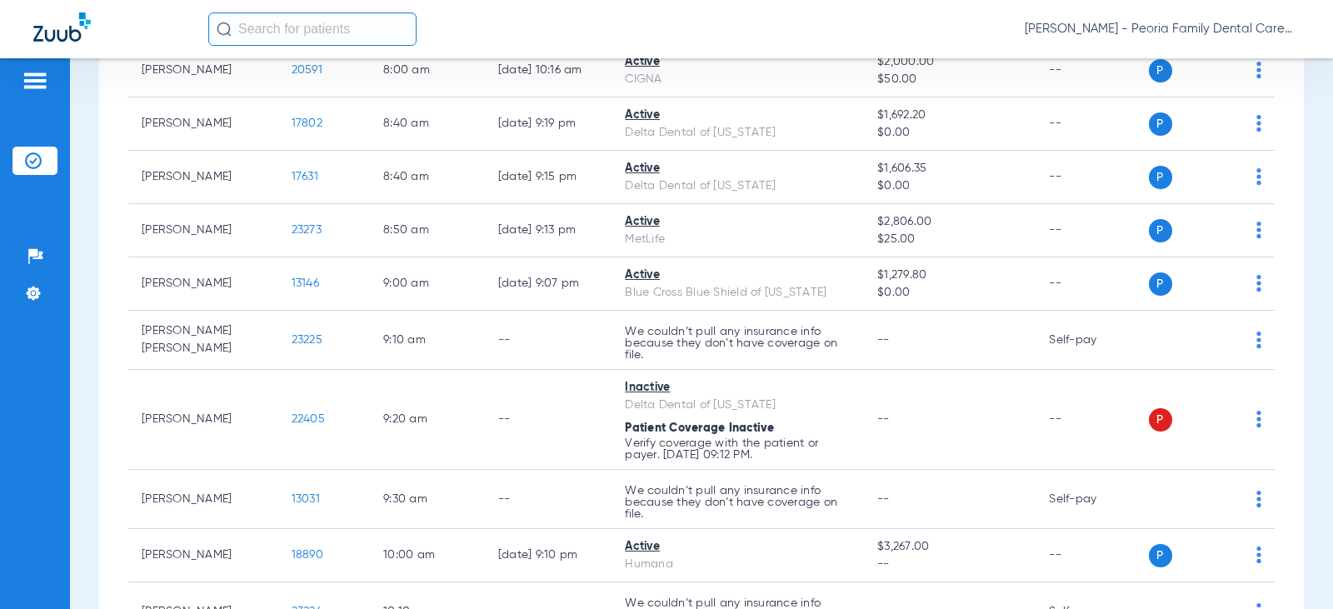
scroll to position [500, 0]
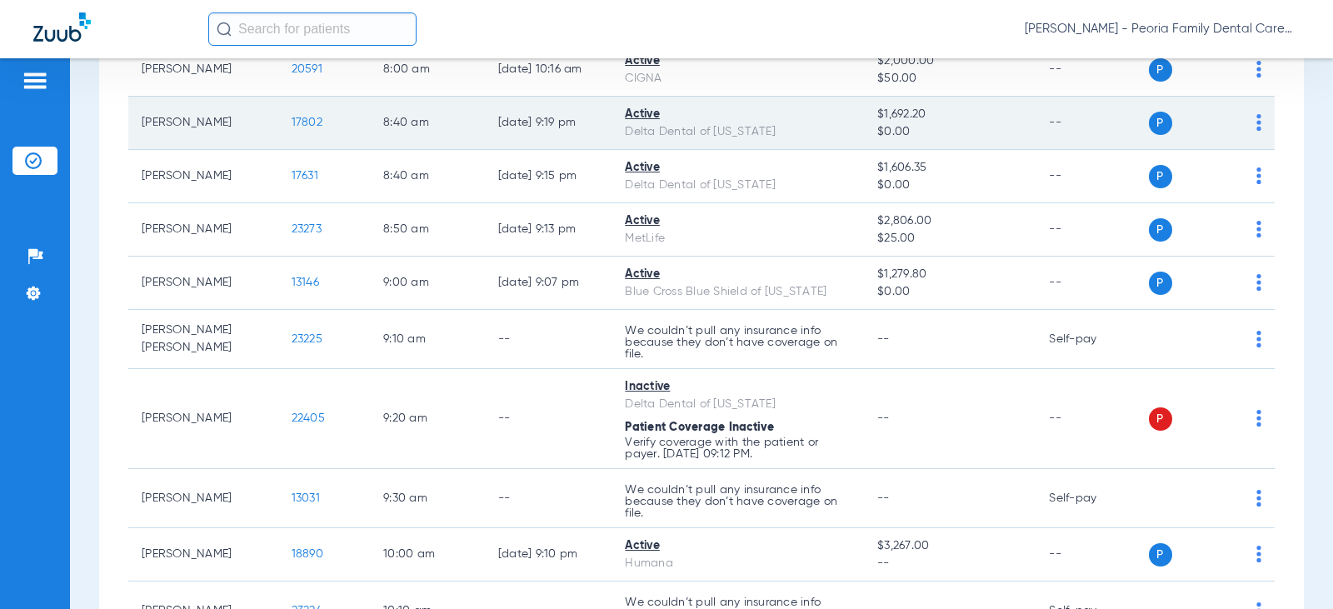
click at [292, 126] on span "17802" at bounding box center [307, 123] width 31 height 12
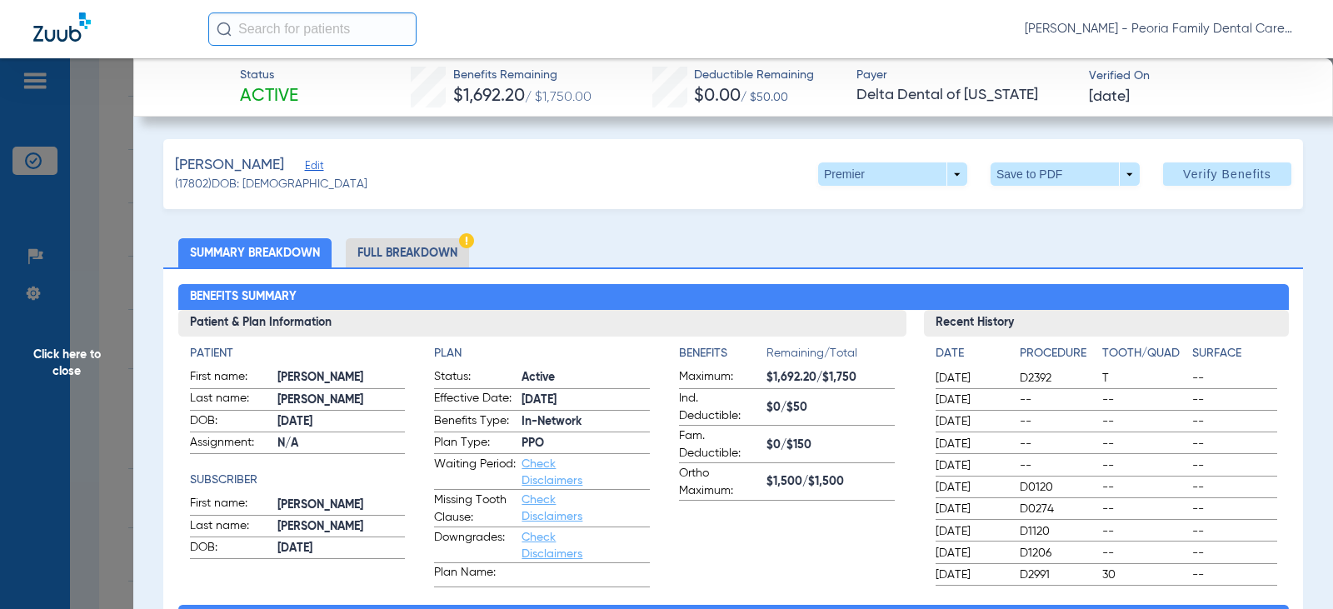
scroll to position [0, 0]
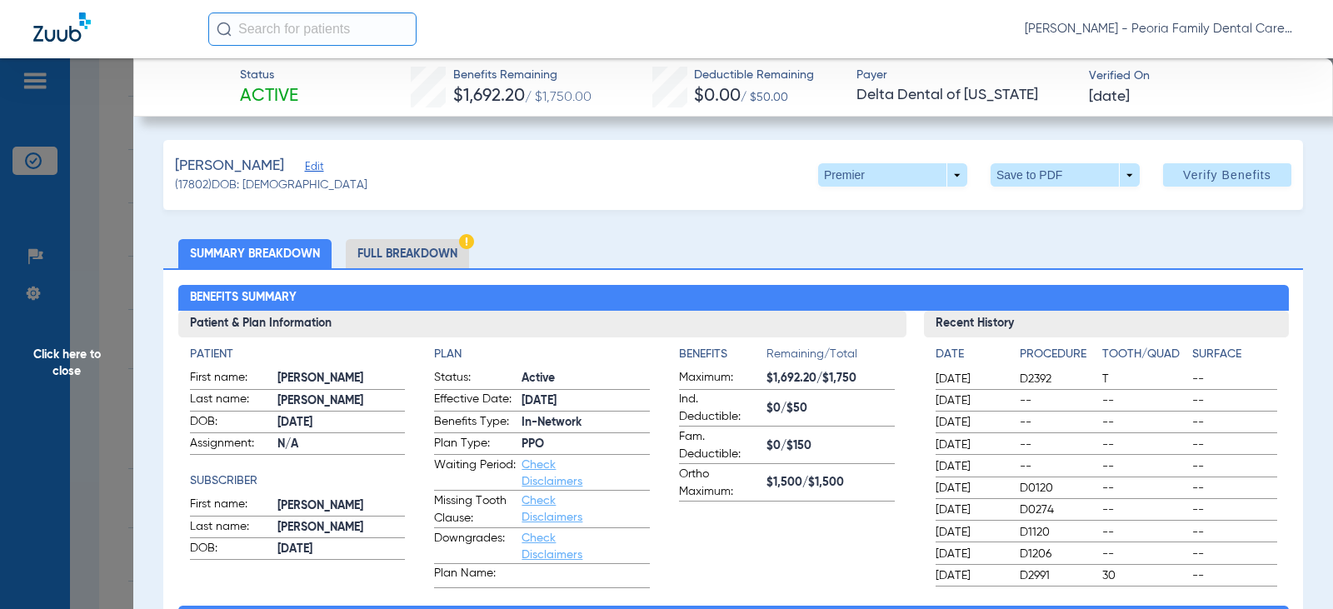
click at [408, 246] on li "Full Breakdown" at bounding box center [407, 253] width 123 height 29
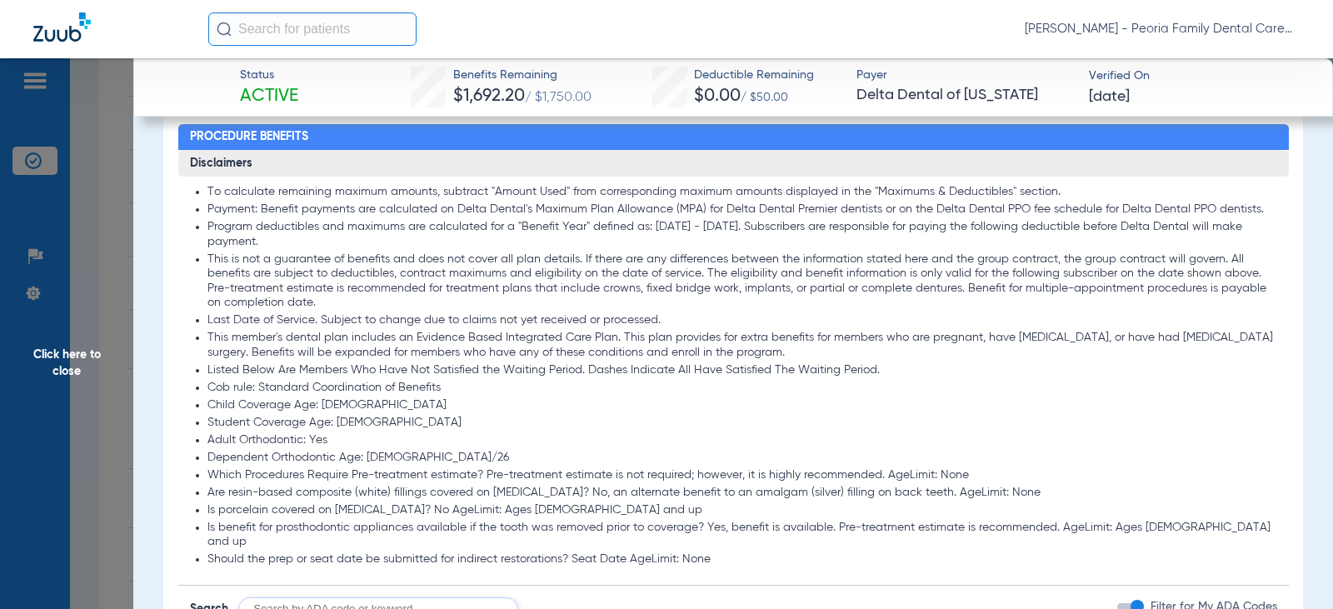
scroll to position [1166, 0]
click at [65, 347] on span "Click here to close" at bounding box center [66, 362] width 133 height 609
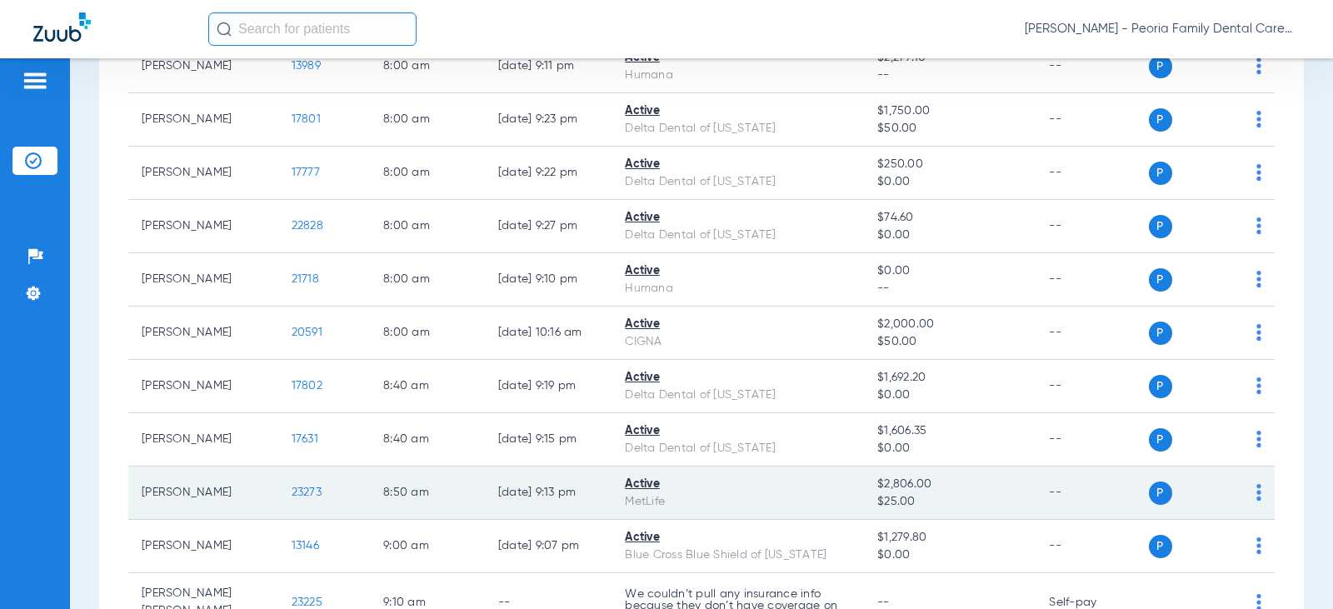
scroll to position [0, 0]
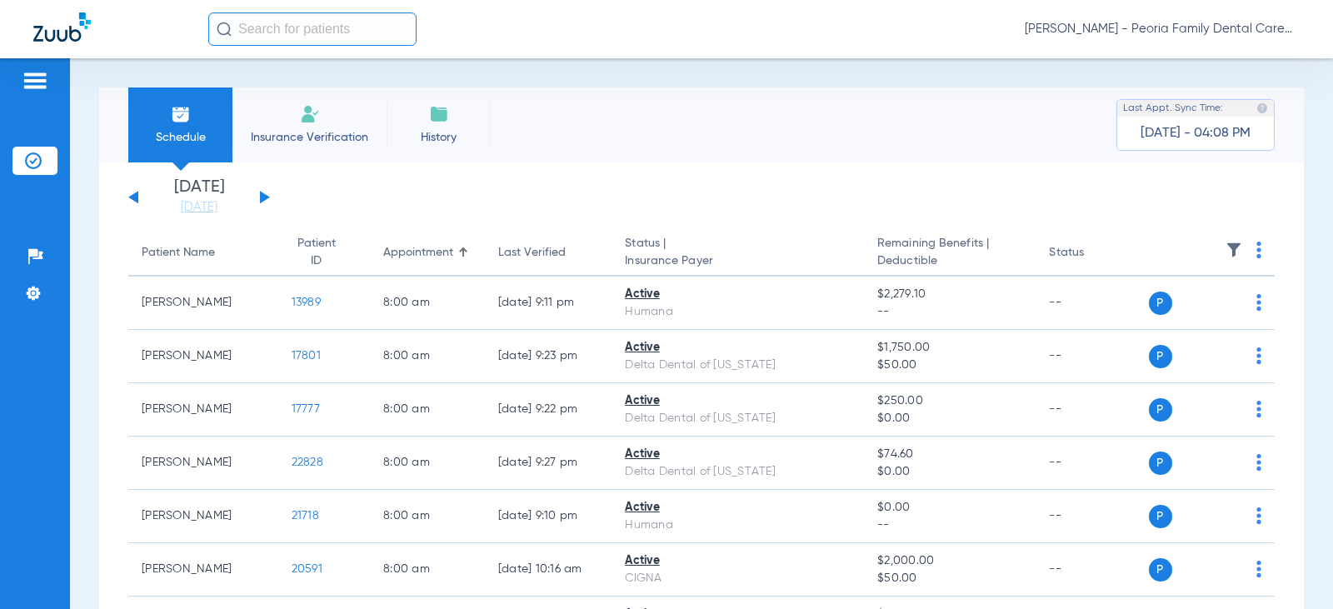
click at [316, 142] on span "Insurance Verification" at bounding box center [309, 137] width 129 height 17
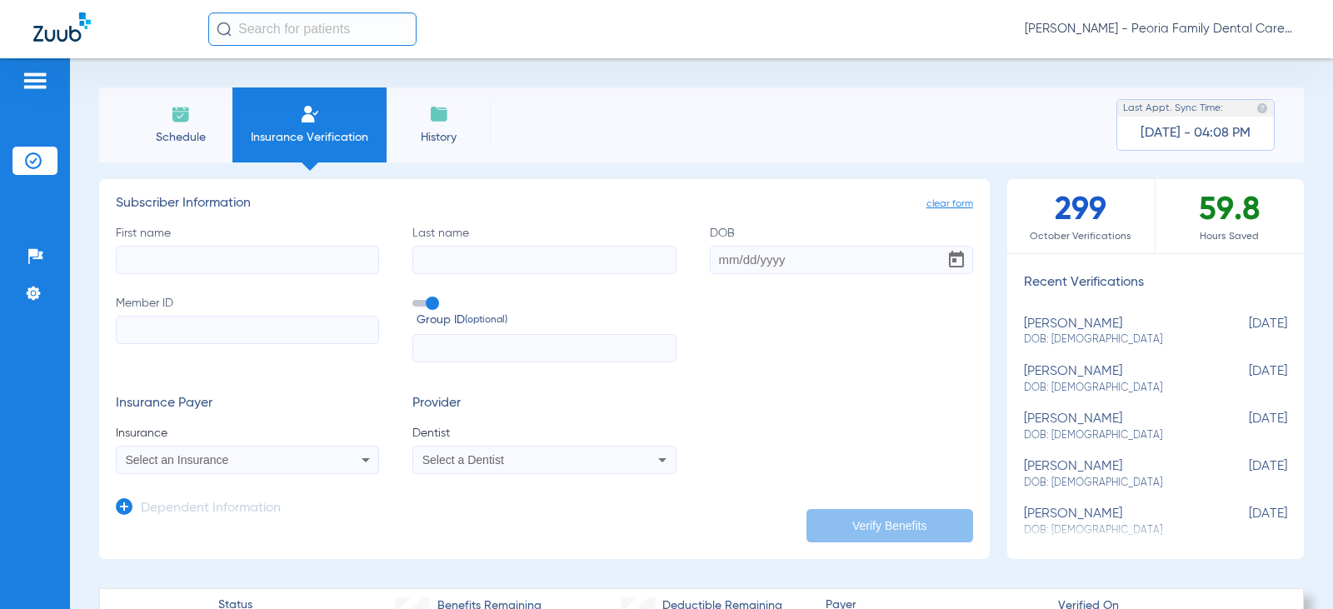
click at [227, 260] on input "First name" at bounding box center [247, 260] width 263 height 28
type input "[PERSON_NAME]"
click at [733, 257] on input "DOB" at bounding box center [841, 260] width 263 height 28
type input "[DATE]"
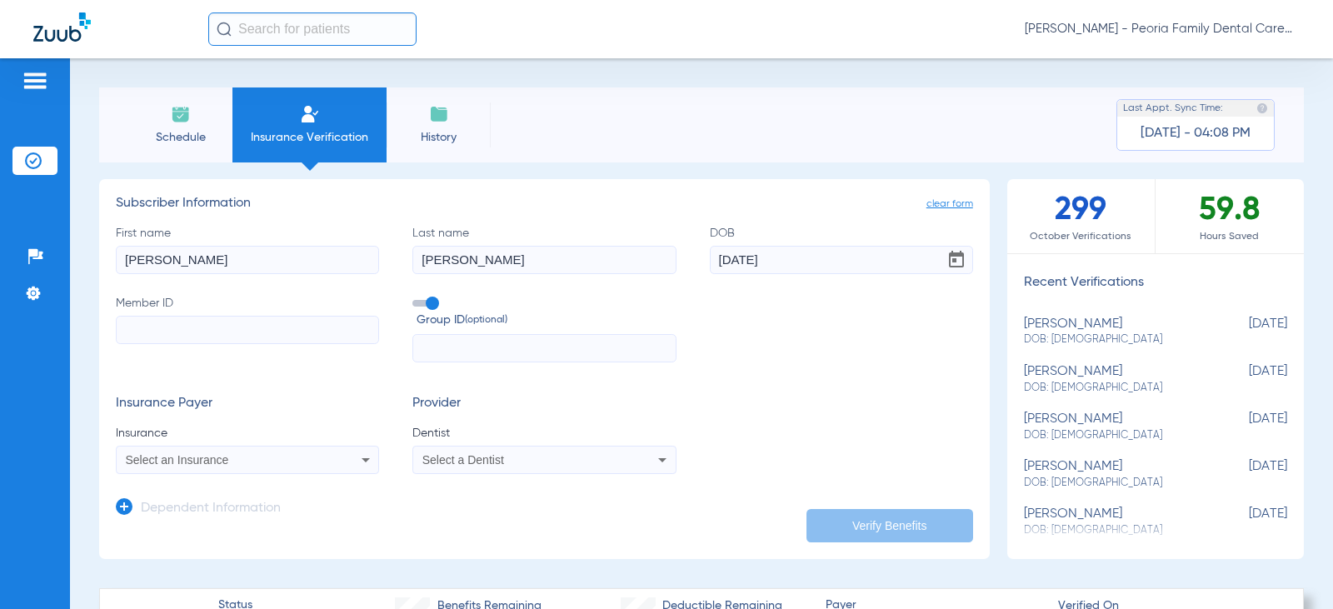
click at [146, 323] on input "Member ID" at bounding box center [247, 330] width 263 height 28
type input "H711051302"
click at [299, 458] on div "Select an Insurance" at bounding box center [224, 460] width 196 height 12
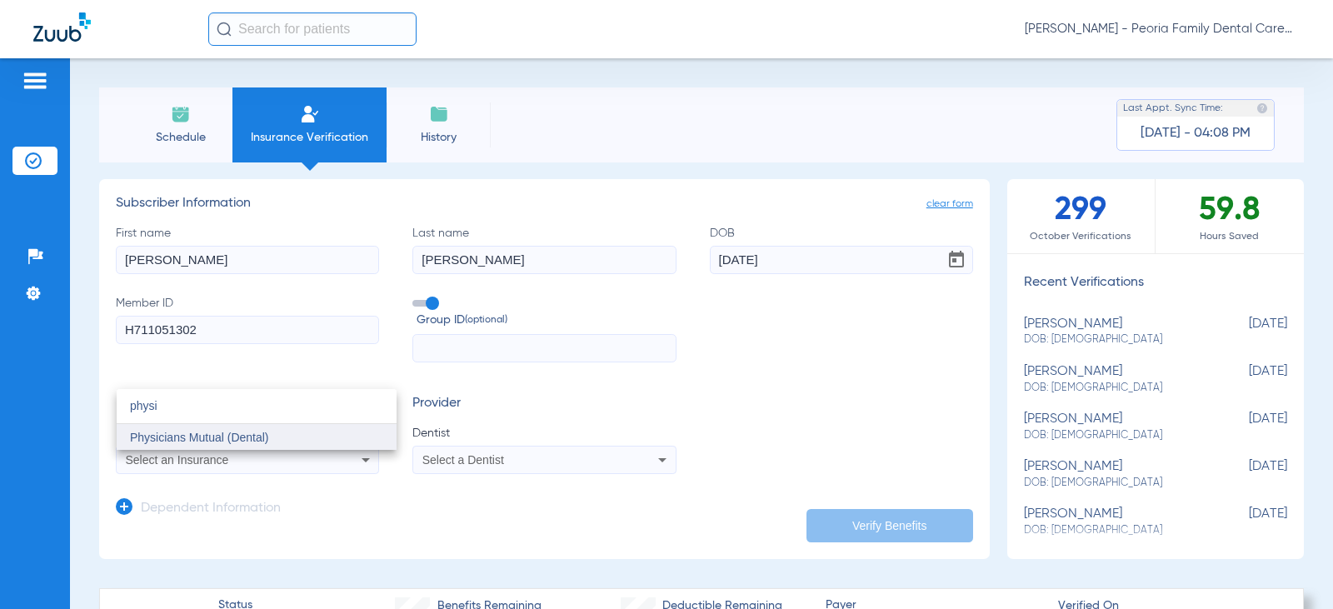
type input "physi"
click at [227, 442] on span "Physicians Mutual (Dental)" at bounding box center [199, 437] width 139 height 13
click at [470, 462] on span "Select a Dentist" at bounding box center [463, 459] width 82 height 13
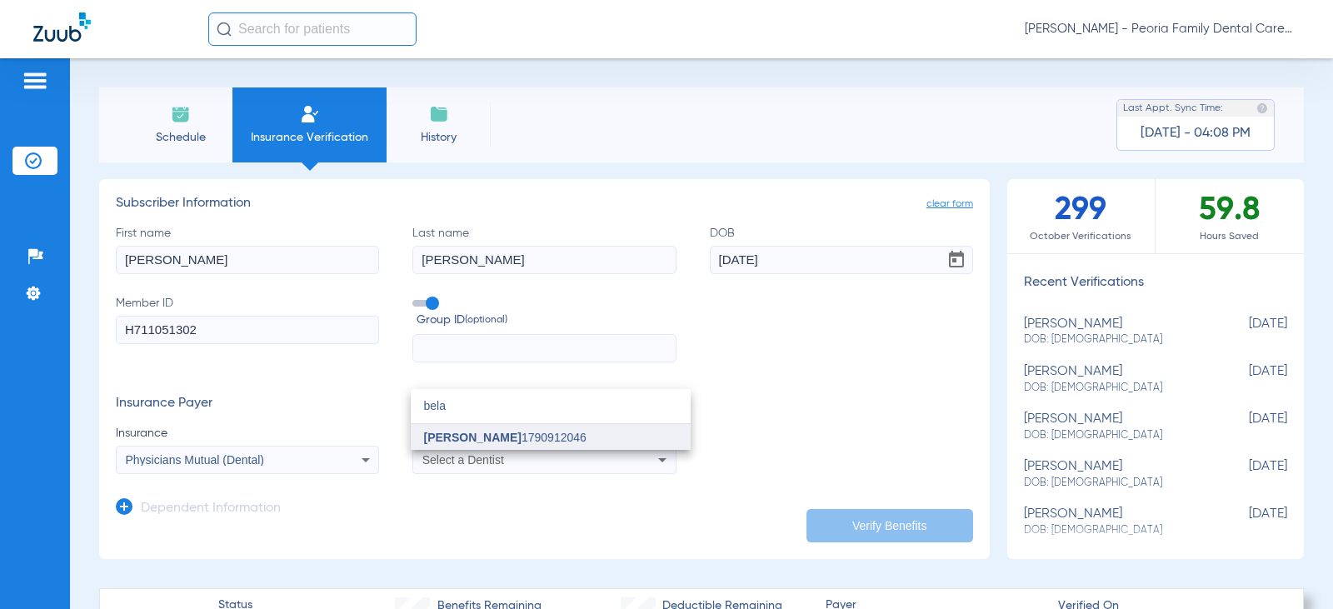
type input "bela"
click at [481, 440] on span "[PERSON_NAME]" at bounding box center [472, 437] width 97 height 13
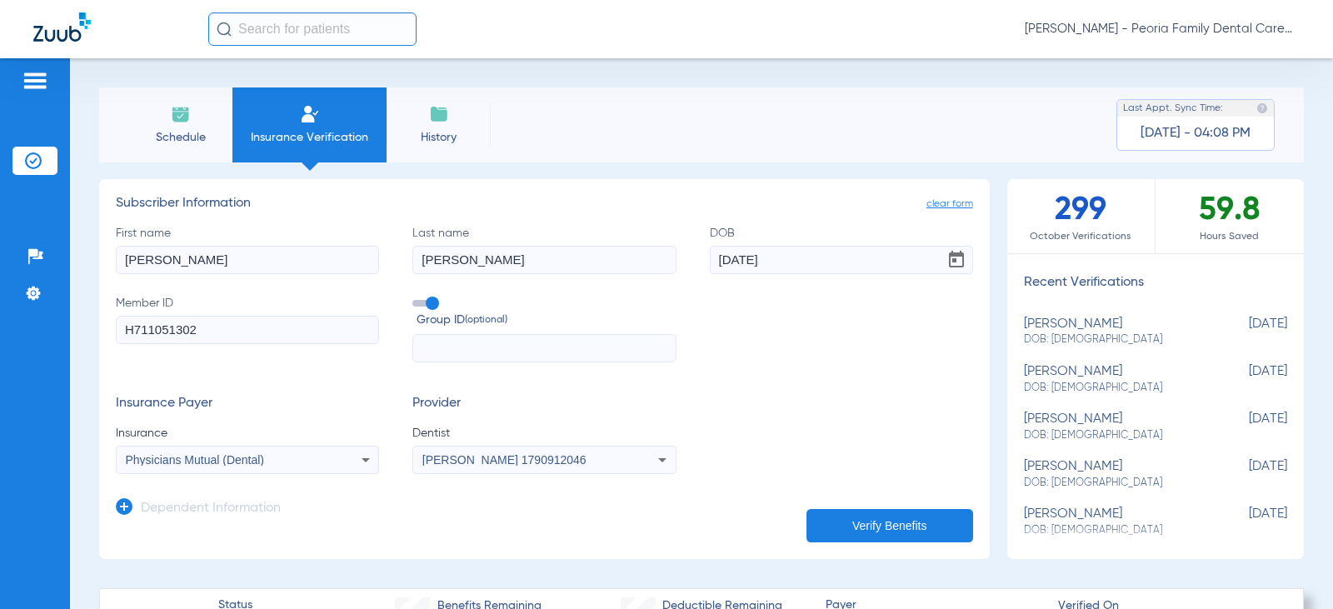
click at [477, 501] on app-dependent-form "Dependent Information" at bounding box center [544, 502] width 857 height 56
click at [908, 533] on button "Verify Benefits" at bounding box center [889, 525] width 167 height 33
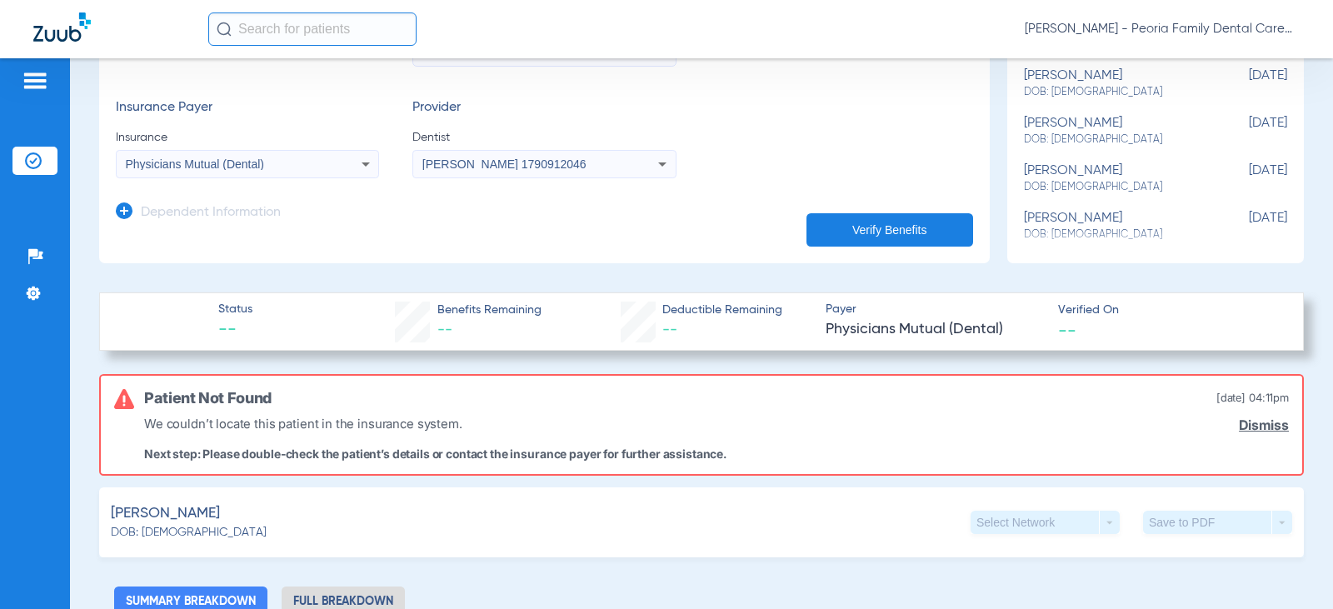
scroll to position [333, 0]
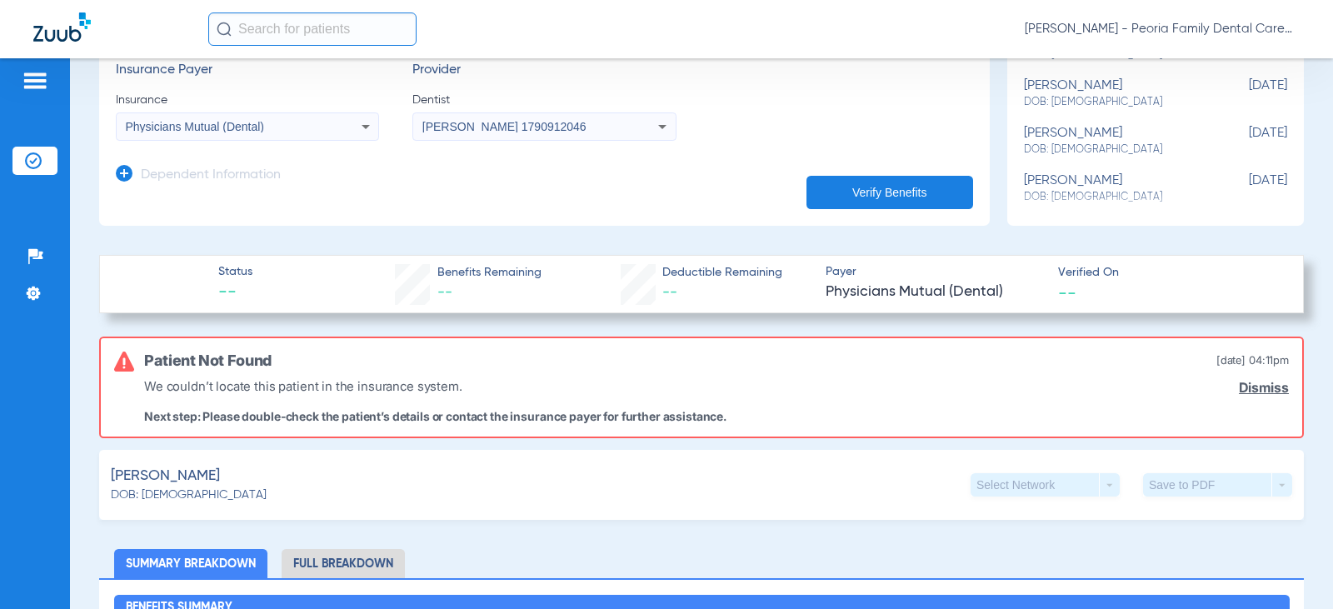
click at [1245, 389] on link "Dismiss" at bounding box center [1264, 388] width 50 height 16
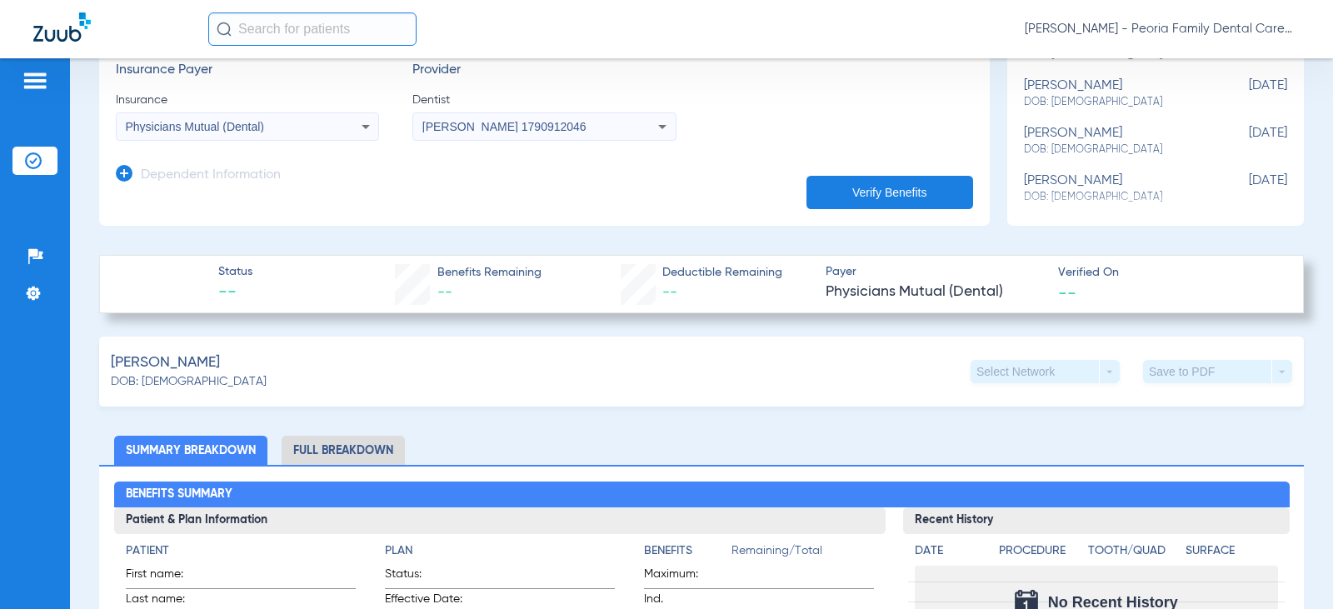
scroll to position [0, 0]
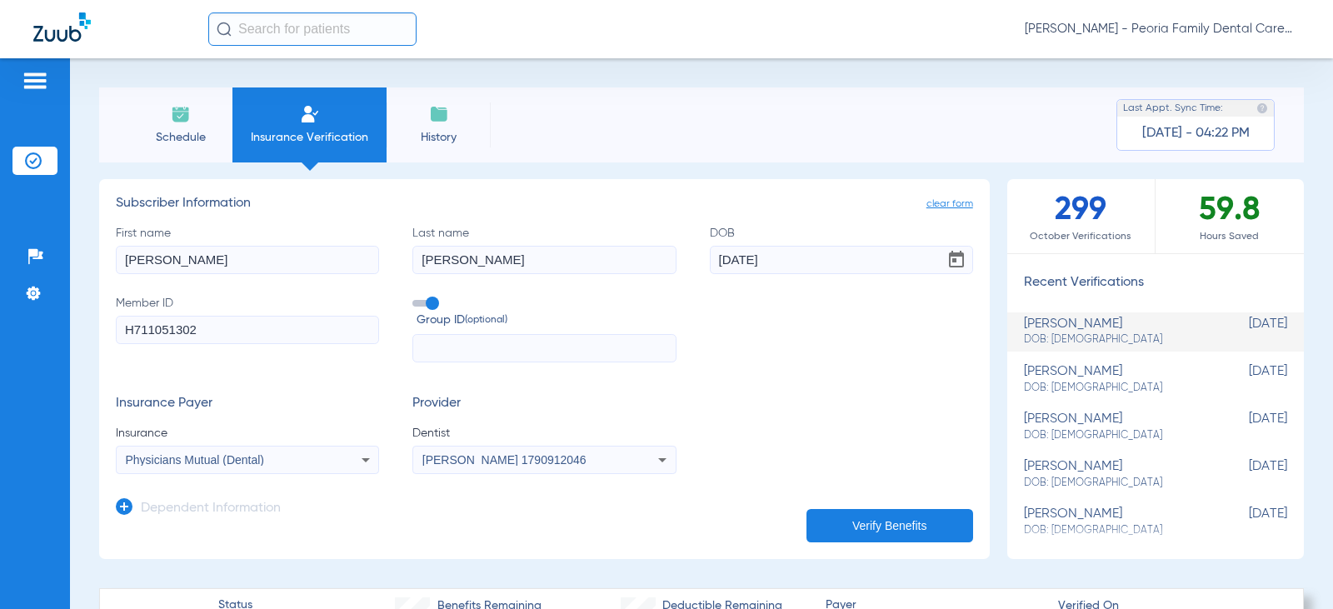
click at [197, 127] on li "Schedule" at bounding box center [180, 124] width 104 height 75
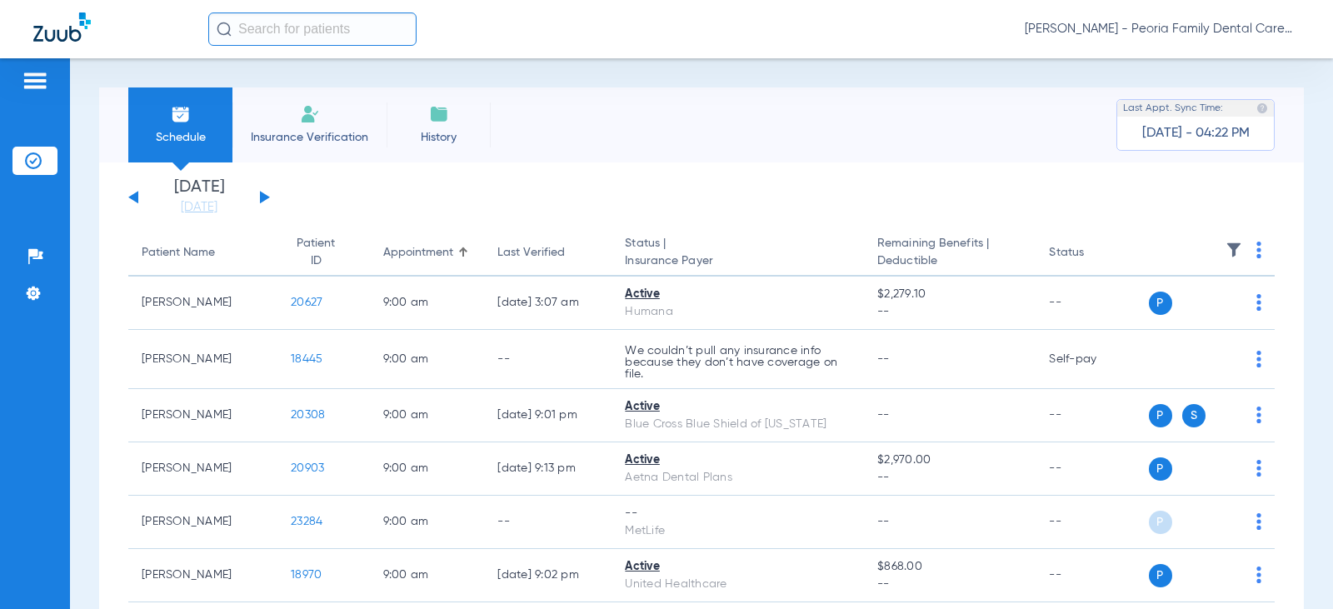
click at [263, 198] on button at bounding box center [265, 197] width 10 height 12
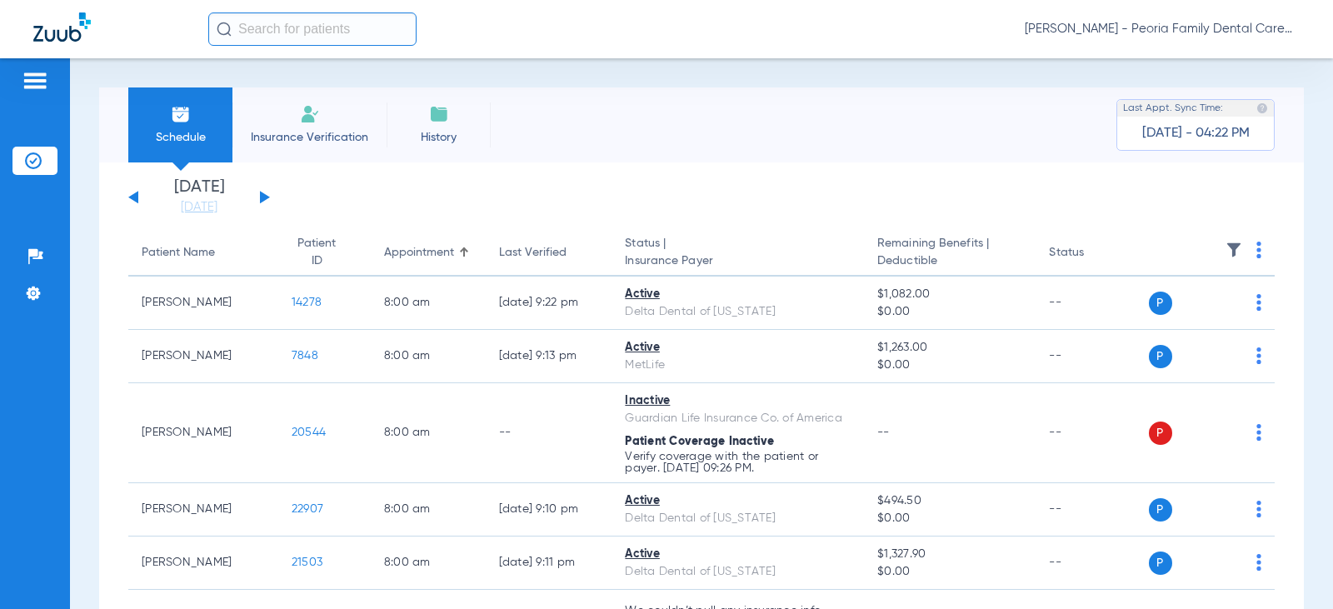
click at [263, 198] on button at bounding box center [265, 197] width 10 height 12
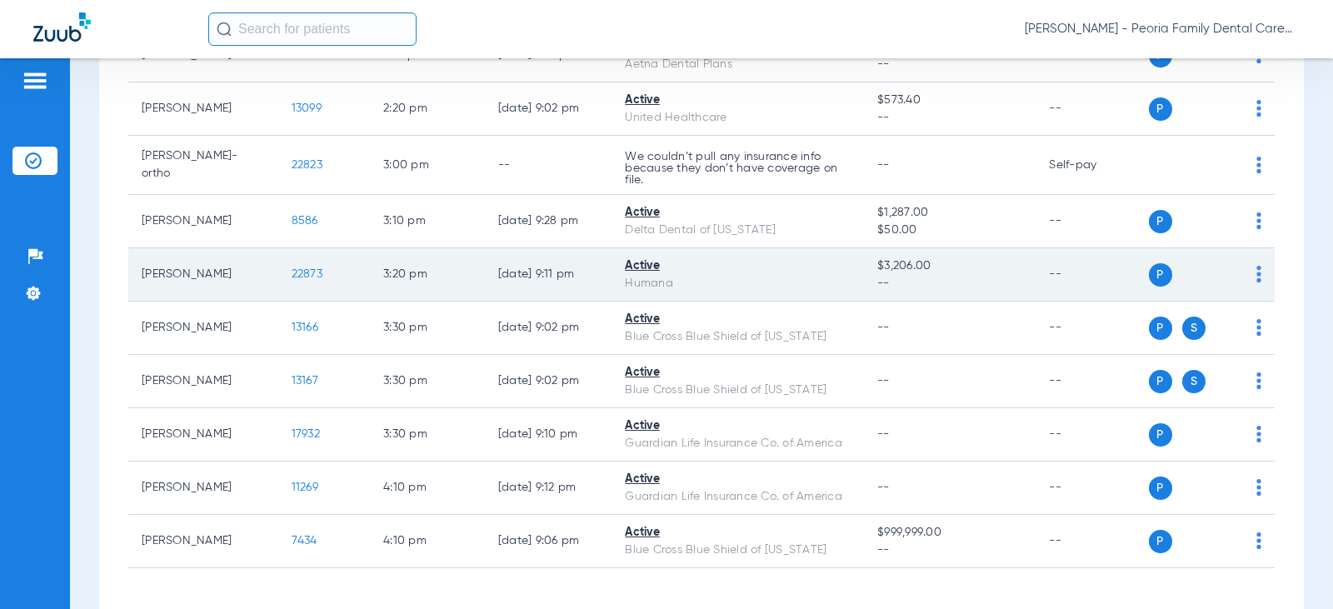
scroll to position [1982, 0]
